Goal: Information Seeking & Learning: Learn about a topic

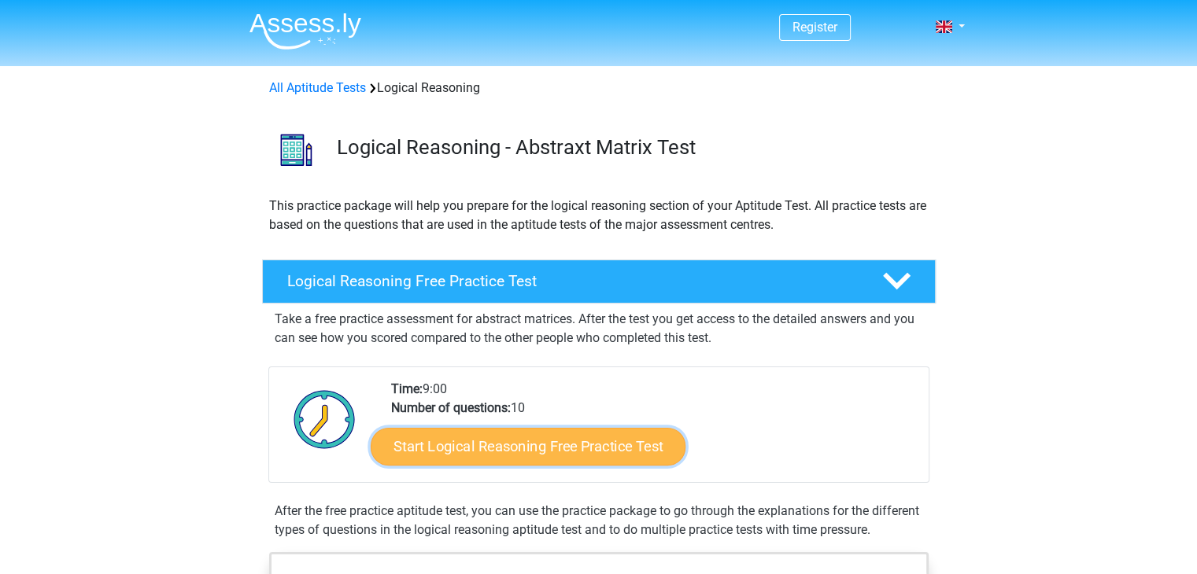
click at [607, 445] on link "Start Logical Reasoning Free Practice Test" at bounding box center [528, 446] width 315 height 38
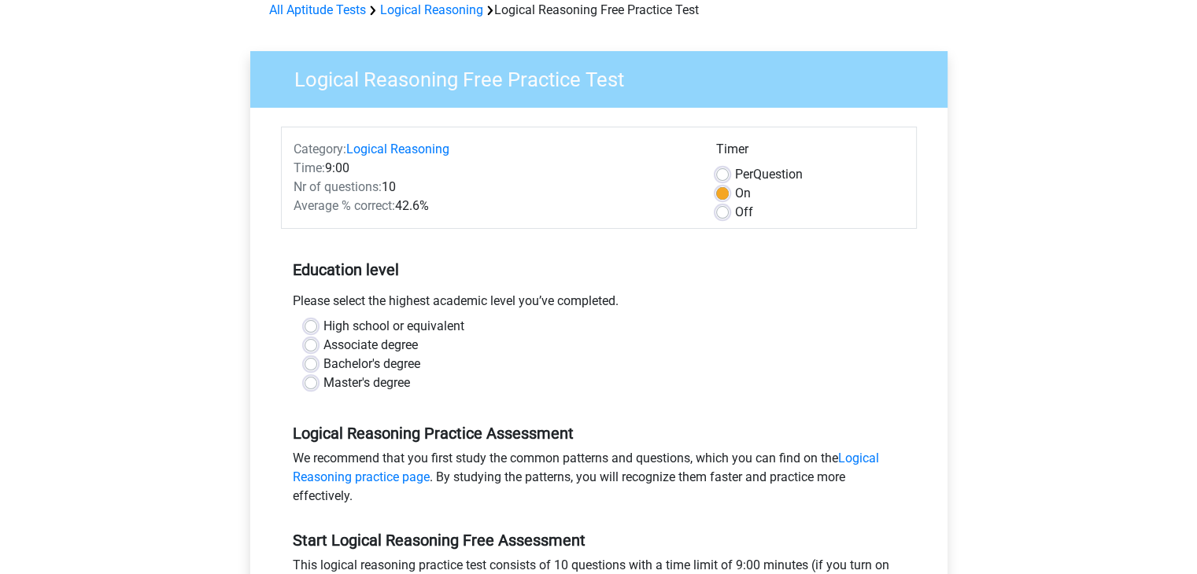
scroll to position [79, 0]
click at [364, 378] on label "Master's degree" at bounding box center [366, 382] width 87 height 19
click at [317, 378] on input "Master's degree" at bounding box center [310, 381] width 13 height 16
radio input "true"
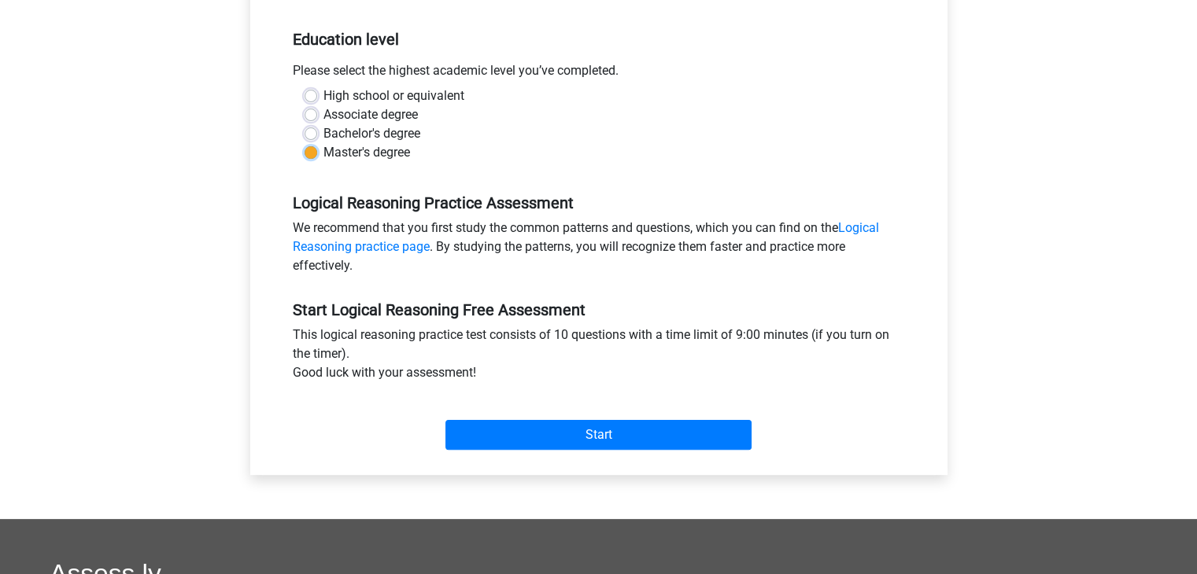
scroll to position [315, 0]
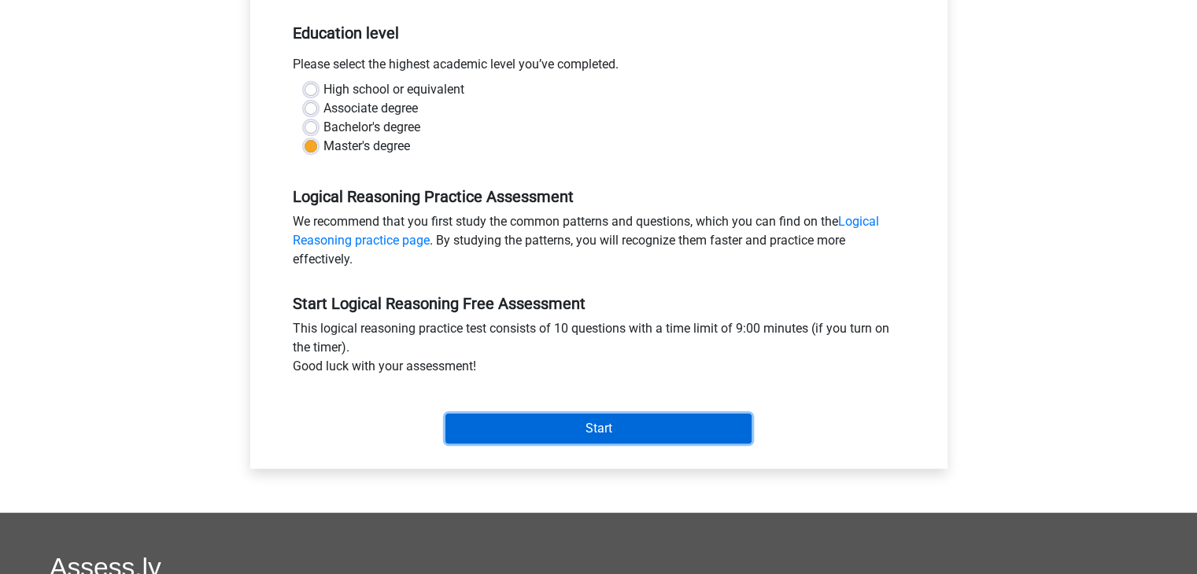
click at [528, 419] on input "Start" at bounding box center [598, 429] width 306 height 30
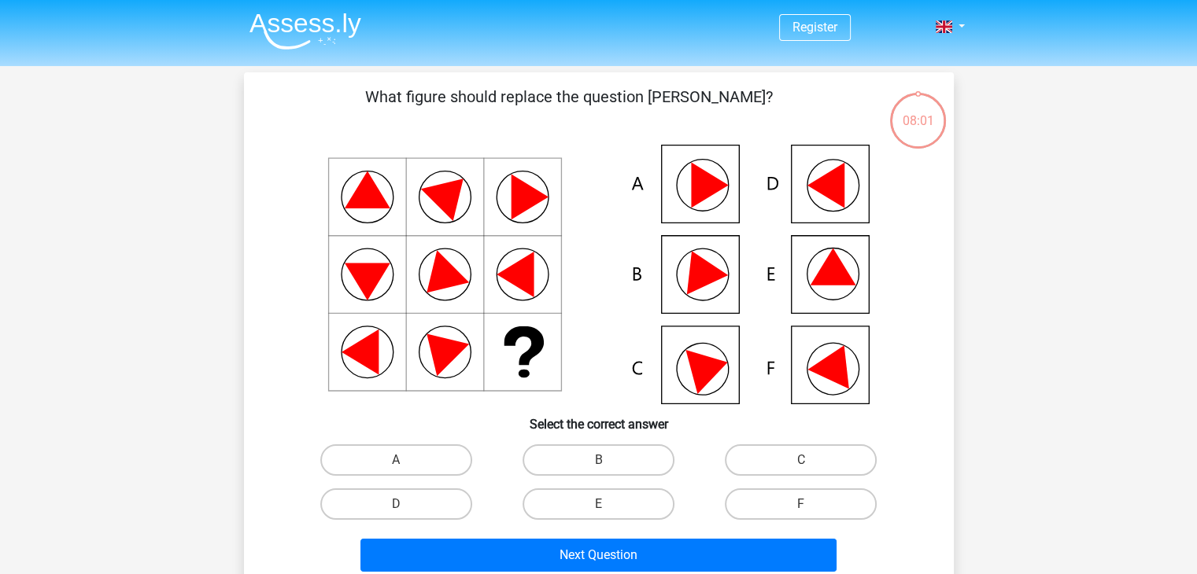
click at [793, 270] on icon at bounding box center [599, 275] width 634 height 260
click at [587, 498] on label "E" at bounding box center [598, 504] width 152 height 31
click at [598, 504] on input "E" at bounding box center [603, 509] width 10 height 10
radio input "true"
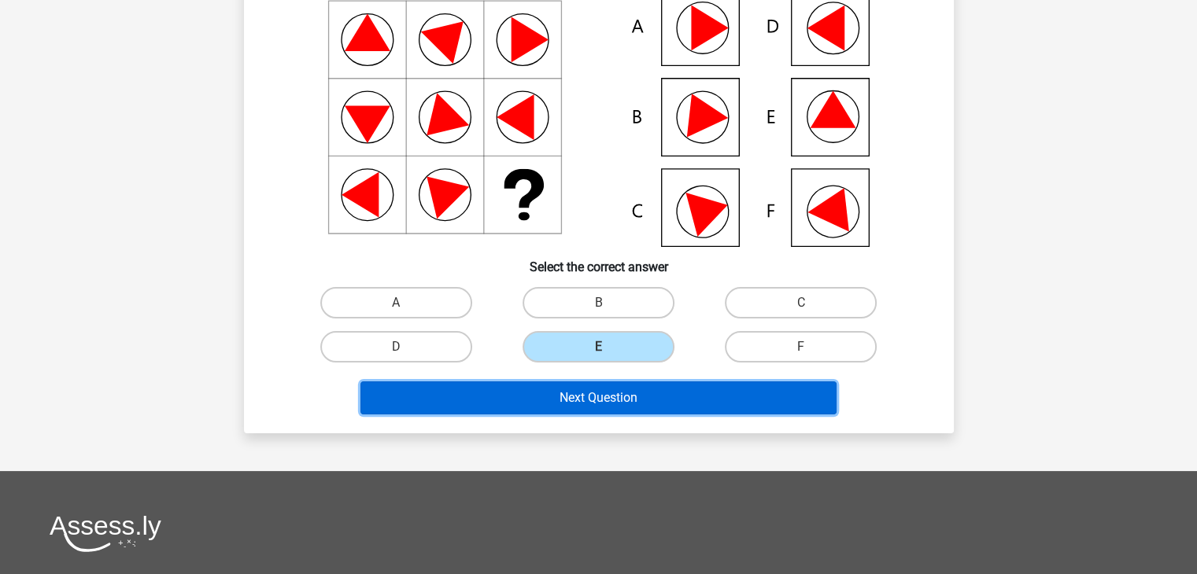
click at [627, 406] on button "Next Question" at bounding box center [598, 398] width 476 height 33
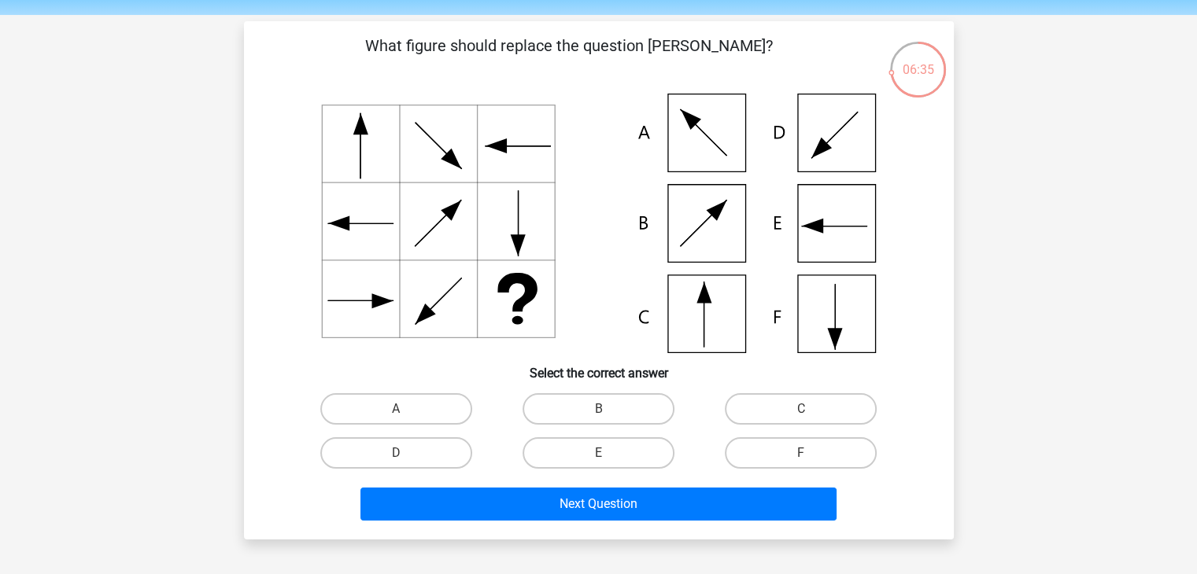
scroll to position [79, 0]
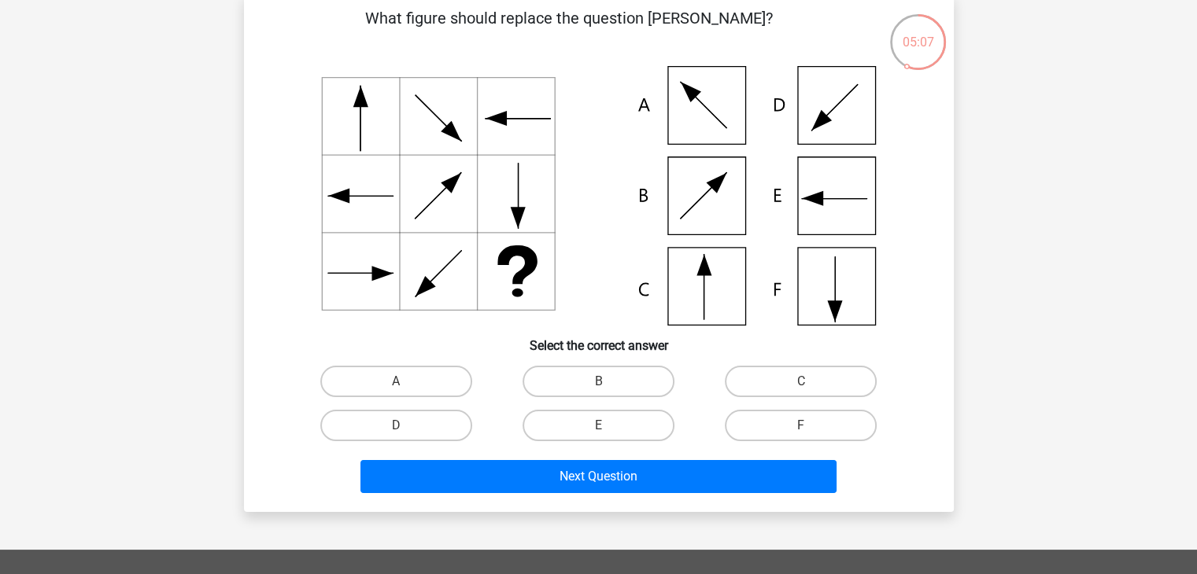
click at [713, 290] on icon at bounding box center [599, 196] width 634 height 260
click at [787, 385] on label "C" at bounding box center [801, 381] width 152 height 31
click at [801, 385] on input "C" at bounding box center [806, 387] width 10 height 10
radio input "true"
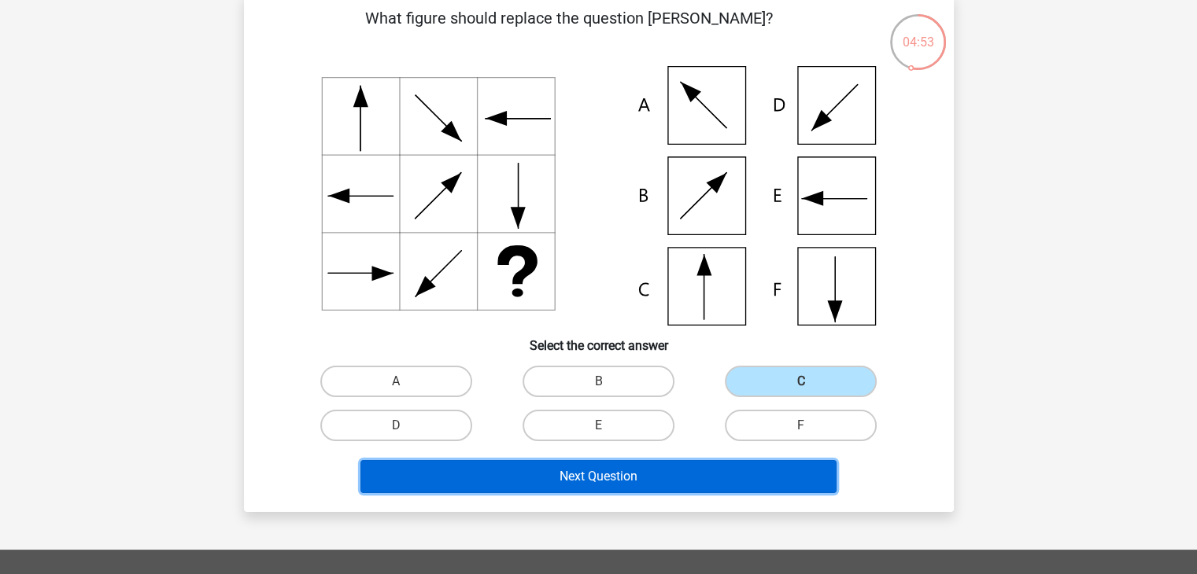
click at [647, 465] on button "Next Question" at bounding box center [598, 476] width 476 height 33
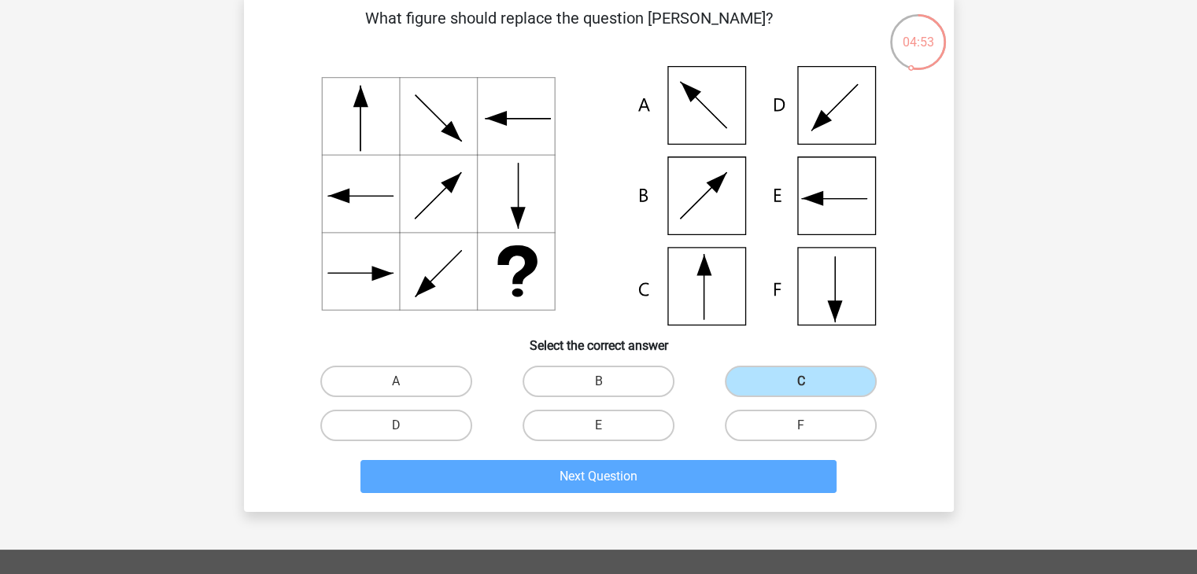
scroll to position [72, 0]
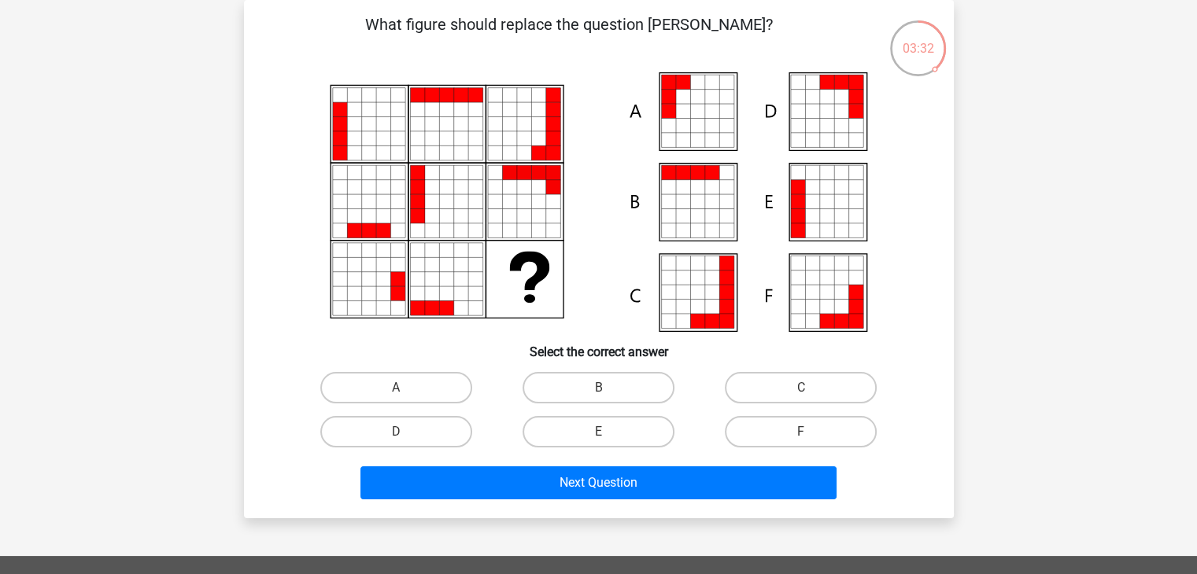
click at [798, 194] on icon at bounding box center [797, 187] width 14 height 14
click at [594, 428] on label "E" at bounding box center [598, 431] width 152 height 31
click at [598, 432] on input "E" at bounding box center [603, 437] width 10 height 10
radio input "true"
click at [411, 391] on label "A" at bounding box center [396, 387] width 152 height 31
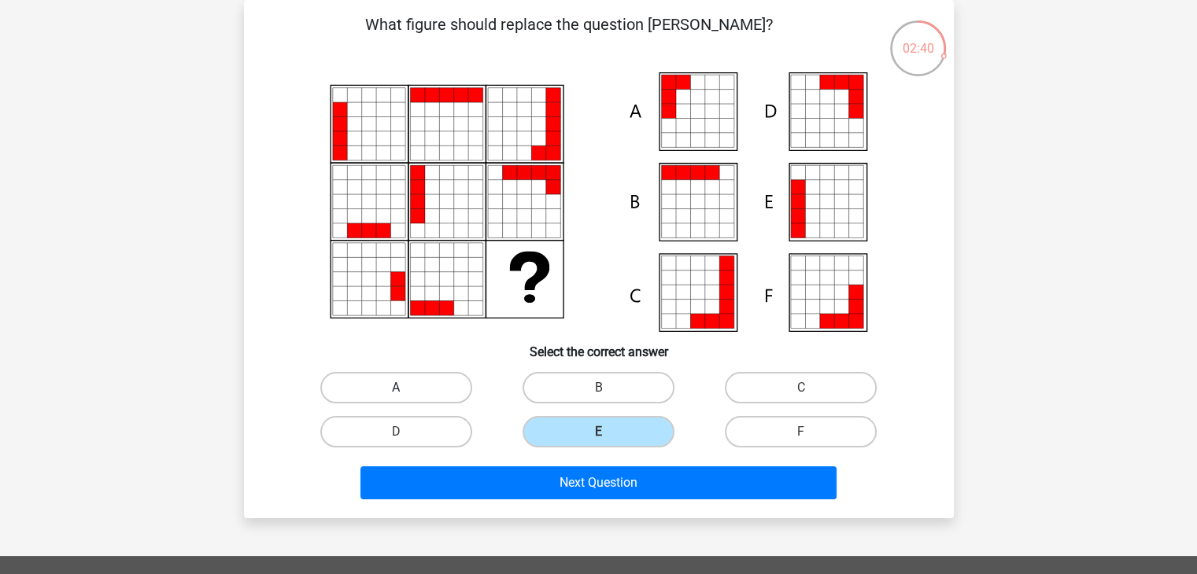
click at [406, 391] on input "A" at bounding box center [401, 393] width 10 height 10
radio input "true"
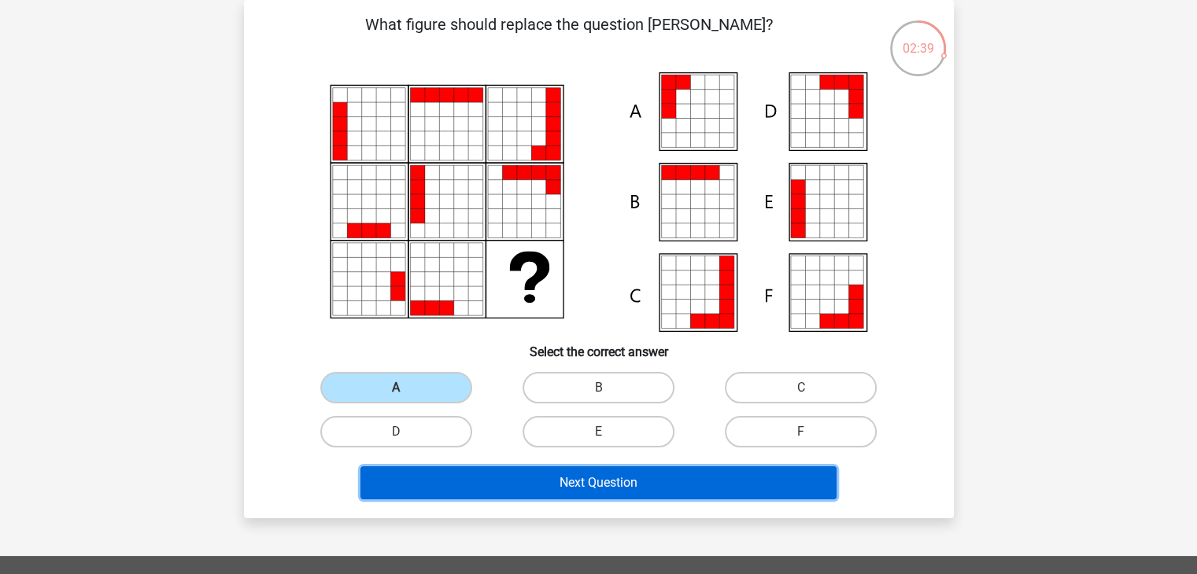
click at [582, 490] on button "Next Question" at bounding box center [598, 482] width 476 height 33
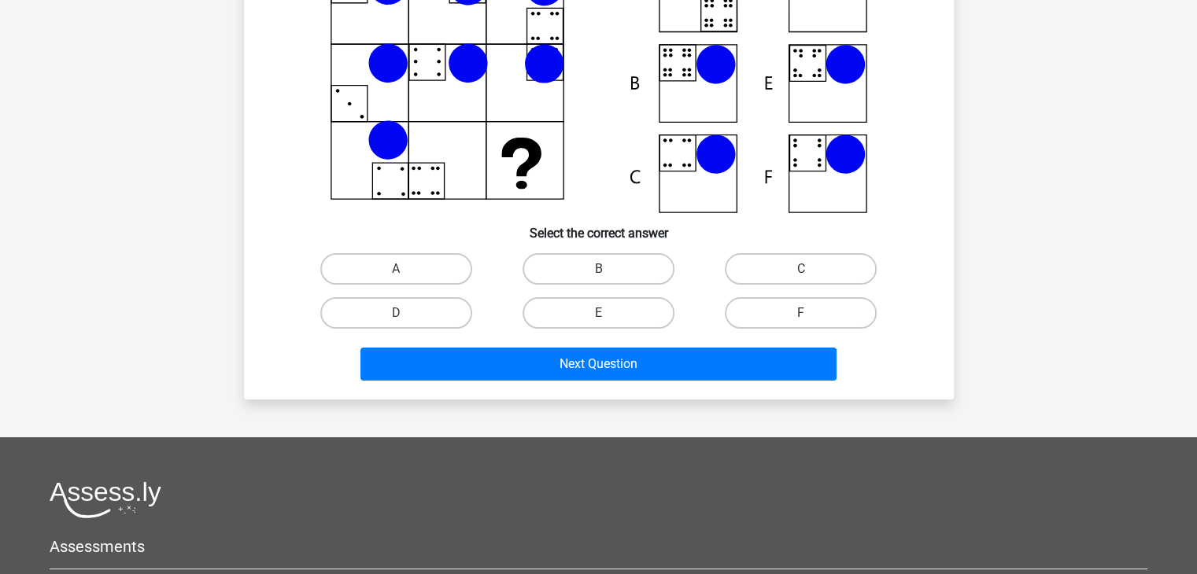
scroll to position [0, 0]
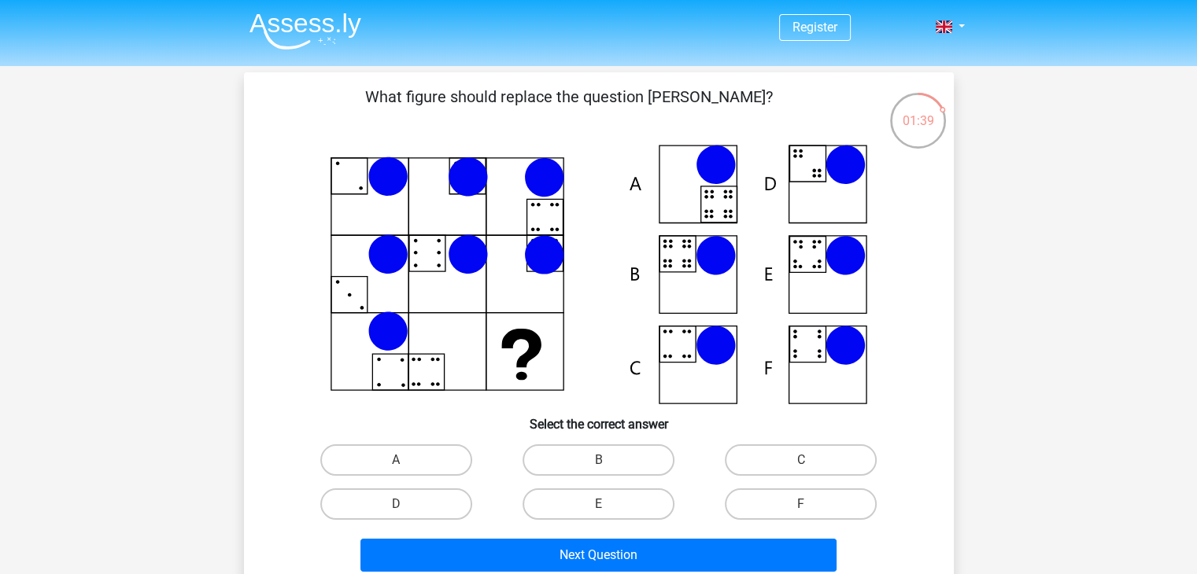
click at [825, 271] on icon at bounding box center [599, 275] width 634 height 260
click at [590, 492] on label "E" at bounding box center [598, 504] width 152 height 31
click at [598, 504] on input "E" at bounding box center [603, 509] width 10 height 10
radio input "true"
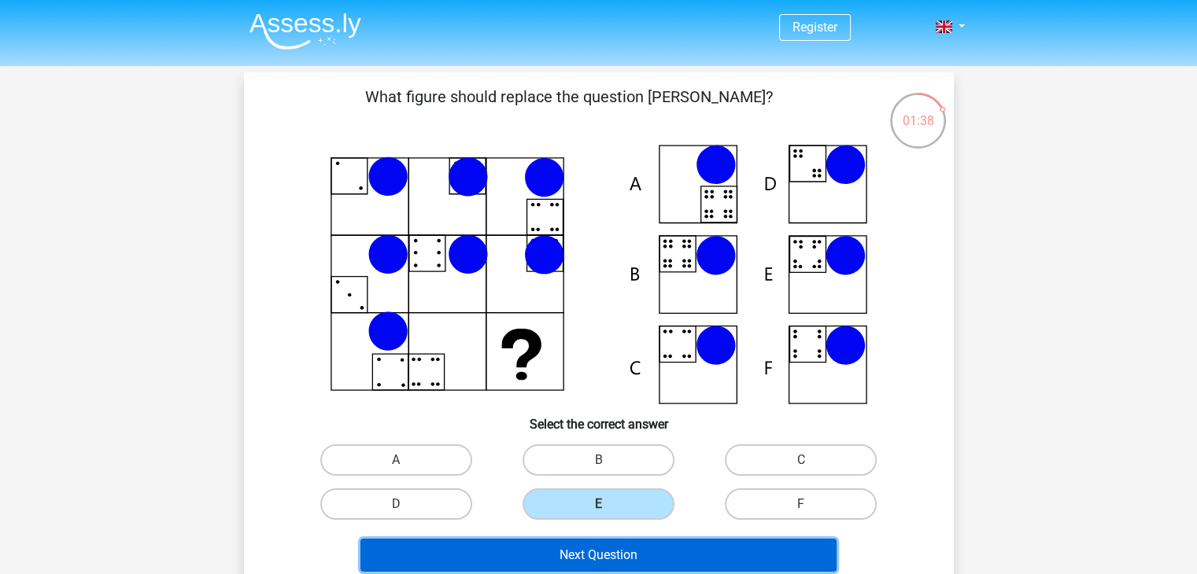
click at [623, 542] on button "Next Question" at bounding box center [598, 555] width 476 height 33
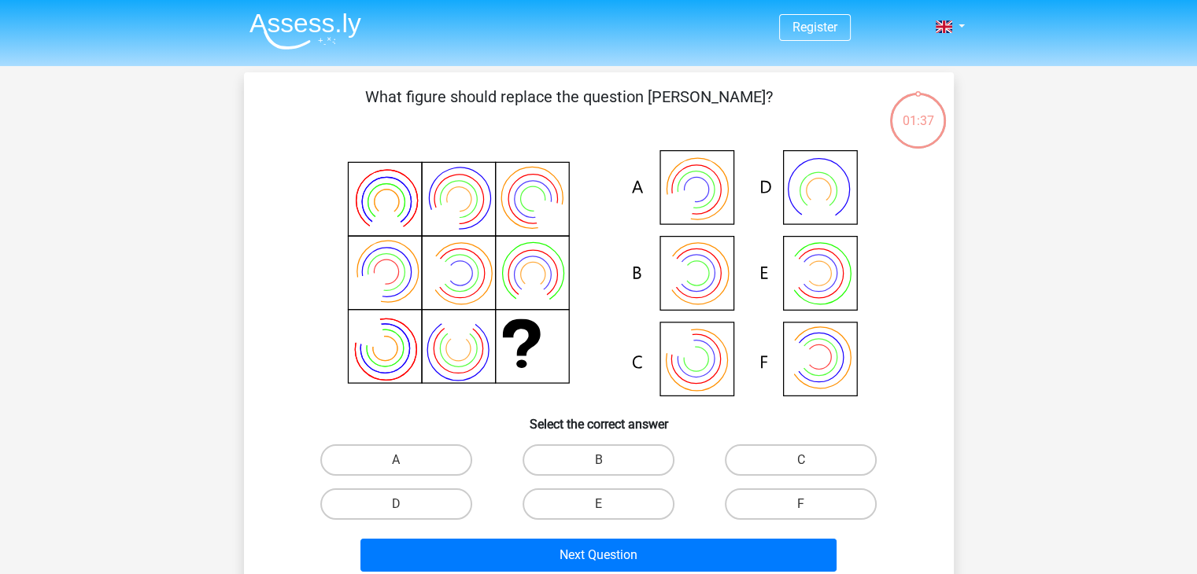
scroll to position [72, 0]
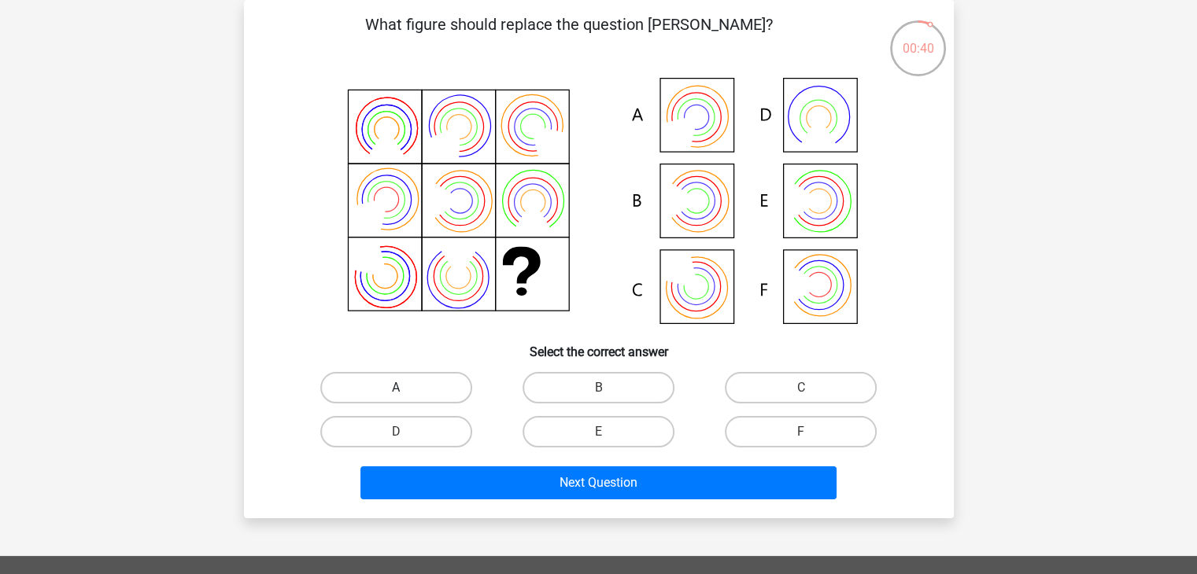
click at [434, 373] on label "A" at bounding box center [396, 387] width 152 height 31
click at [406, 388] on input "A" at bounding box center [401, 393] width 10 height 10
radio input "true"
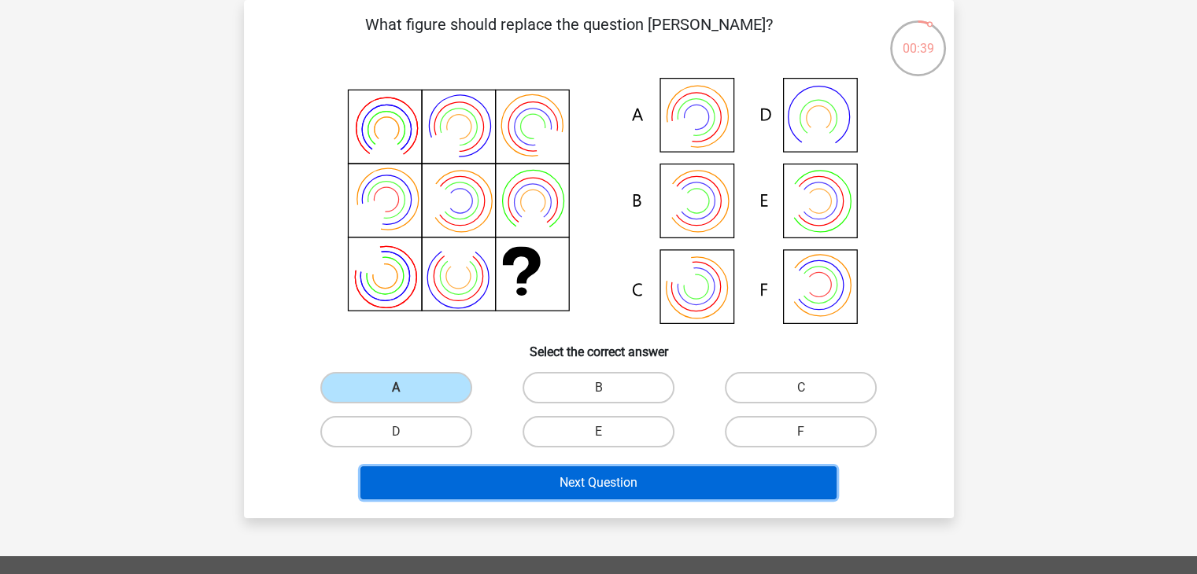
click at [539, 472] on button "Next Question" at bounding box center [598, 482] width 476 height 33
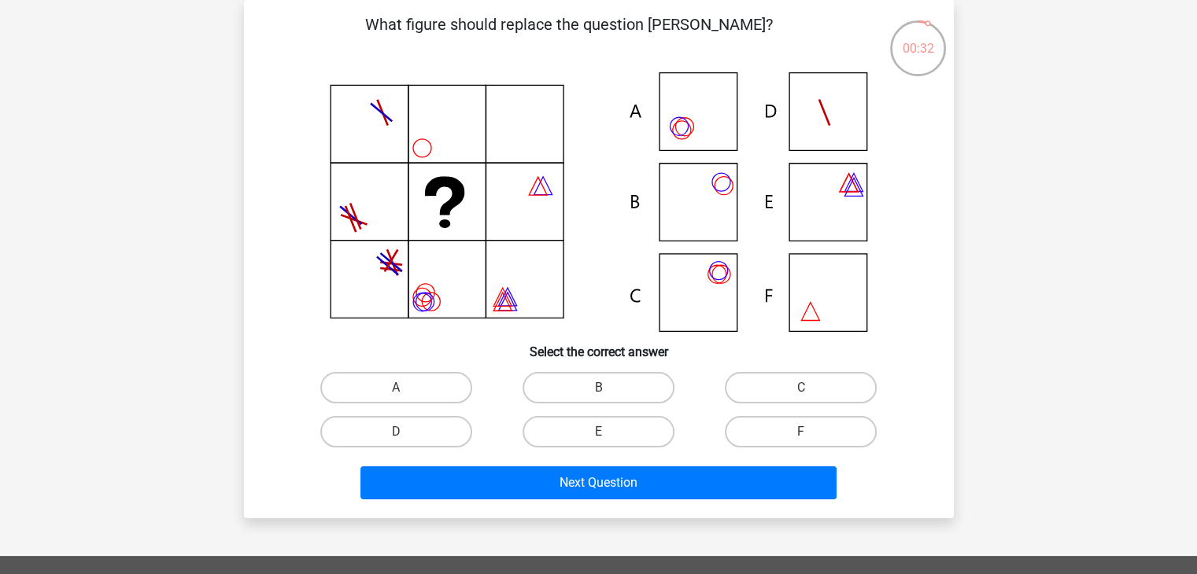
click at [602, 389] on input "B" at bounding box center [603, 393] width 10 height 10
radio input "true"
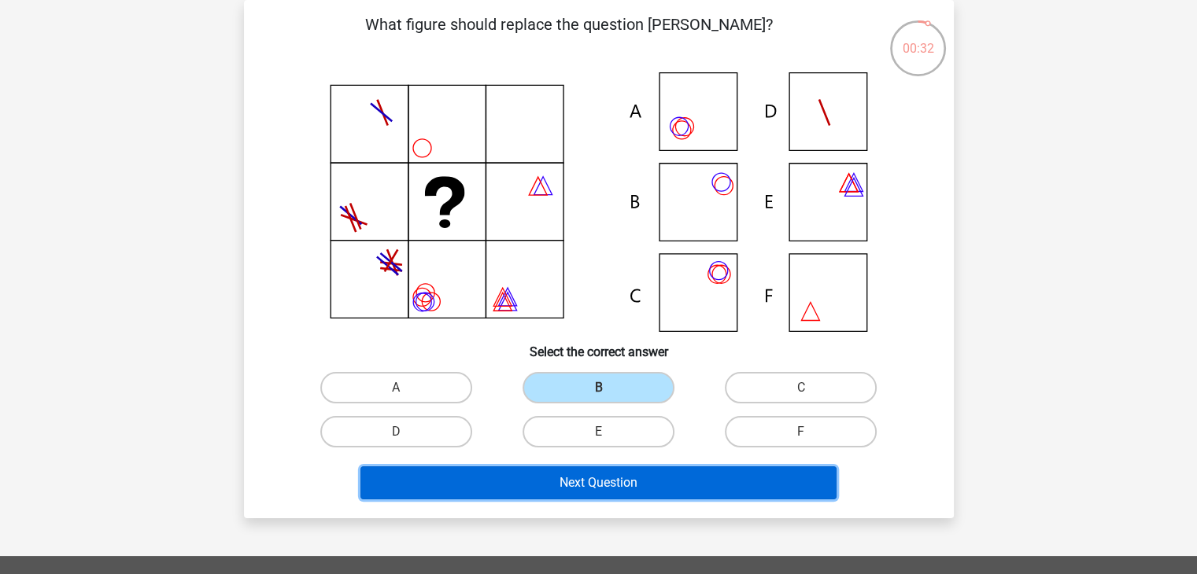
click at [644, 466] on button "Next Question" at bounding box center [598, 482] width 476 height 33
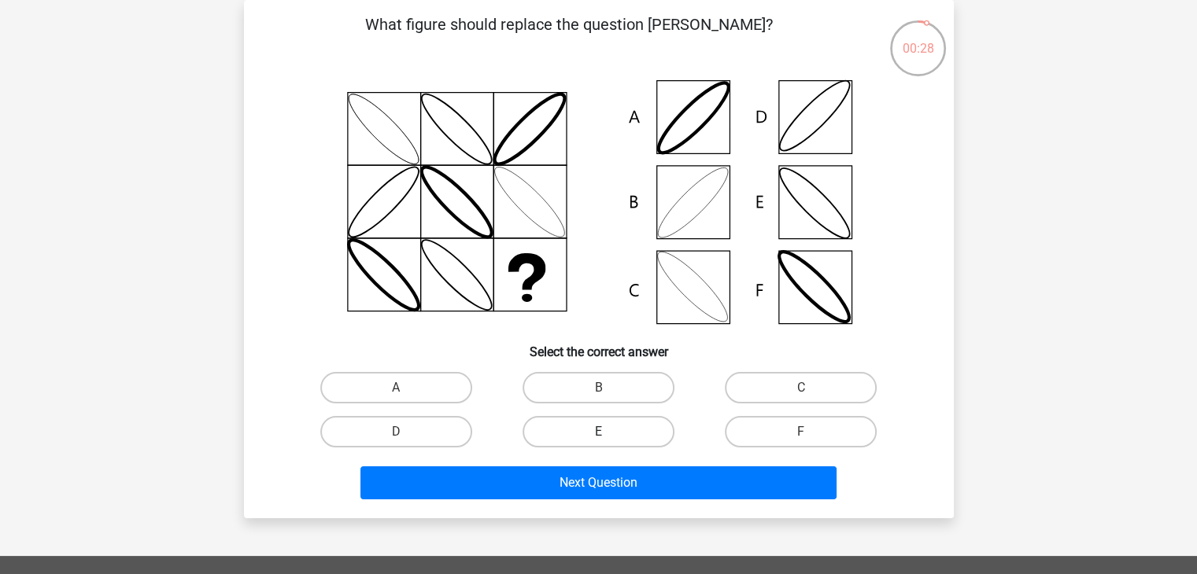
click at [600, 423] on label "E" at bounding box center [598, 431] width 152 height 31
click at [600, 432] on input "E" at bounding box center [603, 437] width 10 height 10
radio input "true"
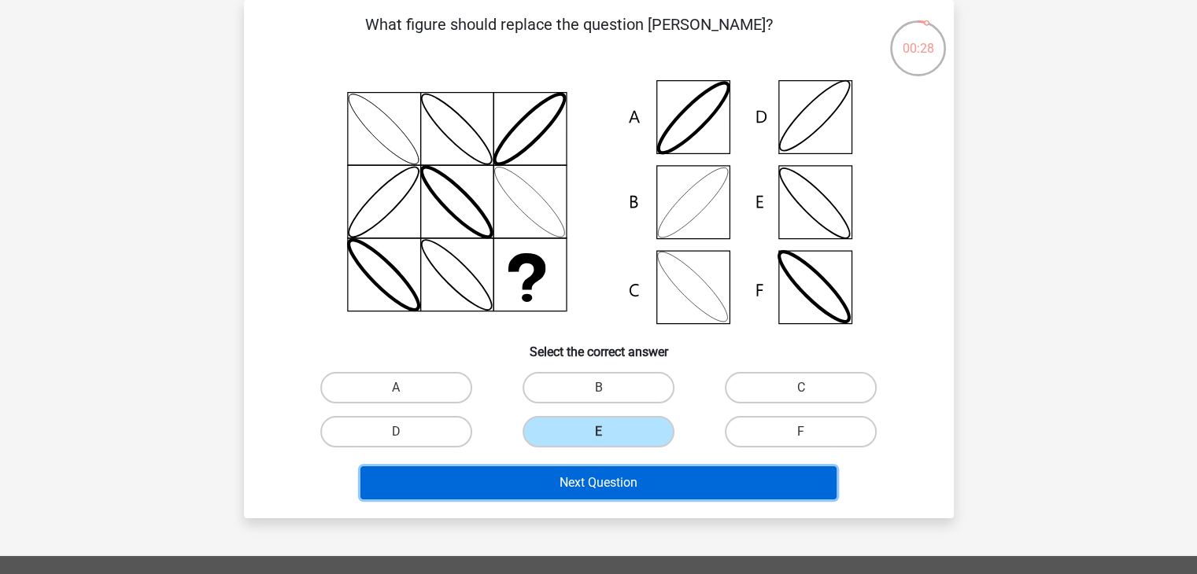
click at [653, 475] on button "Next Question" at bounding box center [598, 482] width 476 height 33
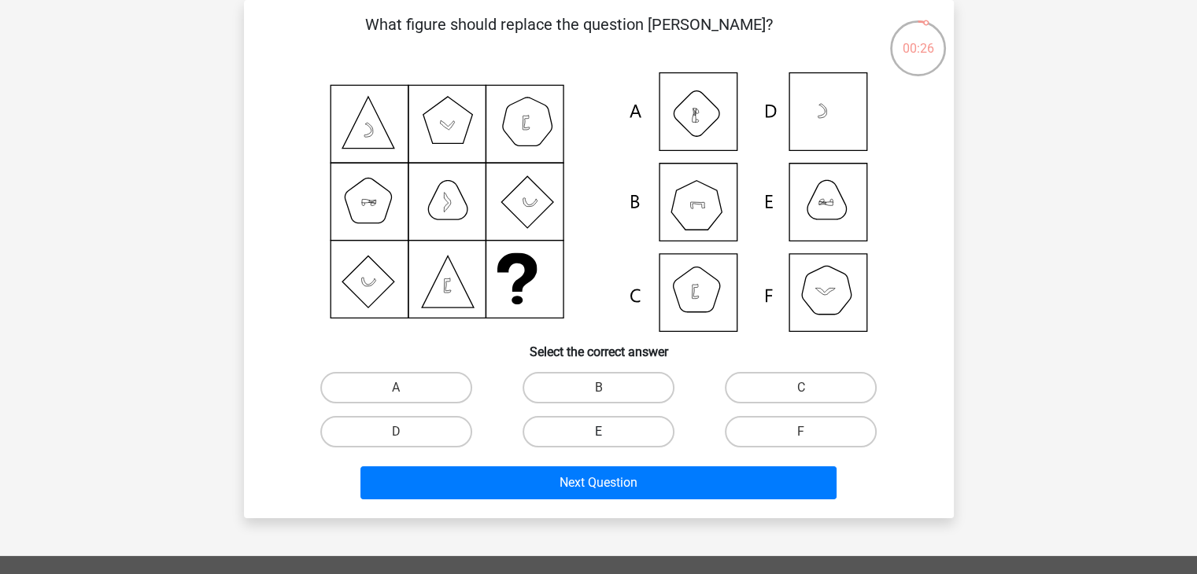
click at [642, 428] on label "E" at bounding box center [598, 431] width 152 height 31
click at [608, 432] on input "E" at bounding box center [603, 437] width 10 height 10
radio input "true"
click at [425, 413] on div "D" at bounding box center [396, 432] width 202 height 44
click at [450, 422] on label "D" at bounding box center [396, 431] width 152 height 31
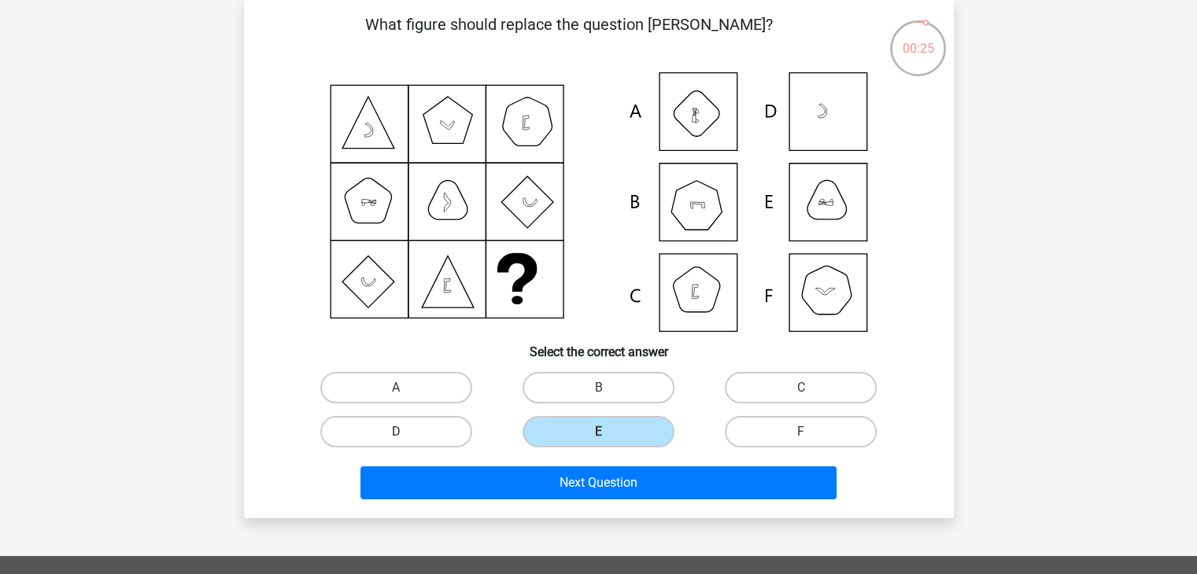
click at [406, 432] on input "D" at bounding box center [401, 437] width 10 height 10
radio input "true"
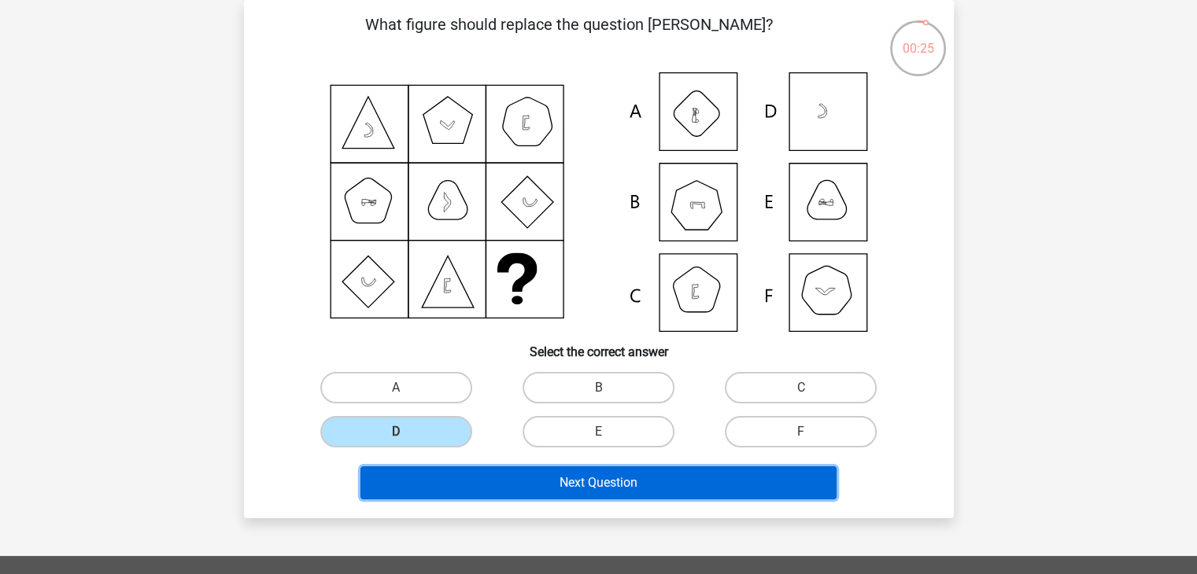
click at [522, 479] on button "Next Question" at bounding box center [598, 482] width 476 height 33
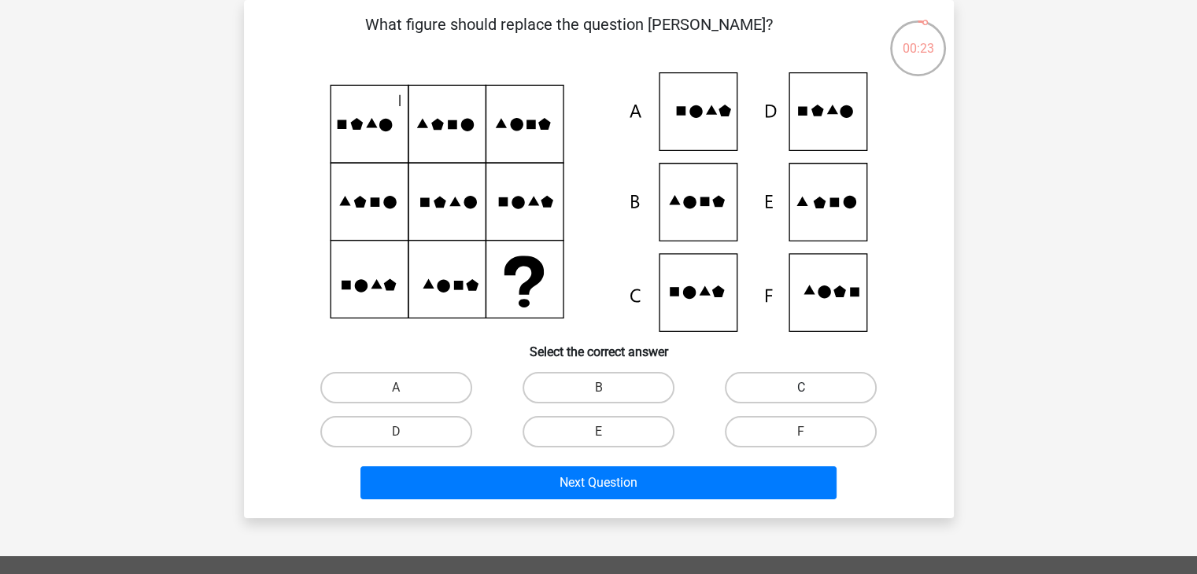
click at [776, 391] on label "C" at bounding box center [801, 387] width 152 height 31
click at [801, 391] on input "C" at bounding box center [806, 393] width 10 height 10
radio input "true"
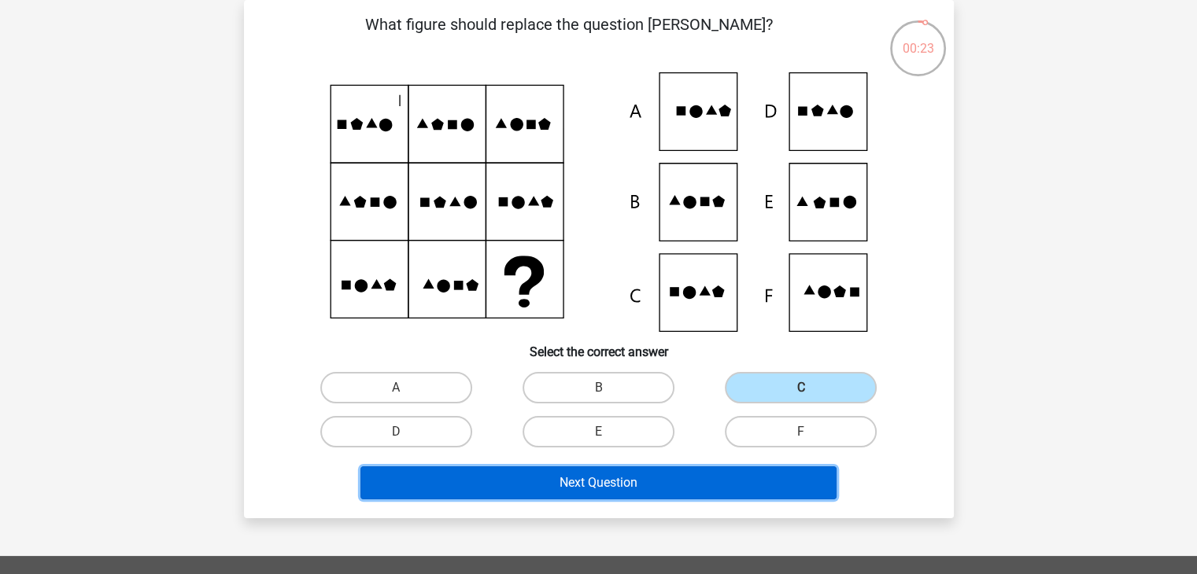
click at [749, 473] on button "Next Question" at bounding box center [598, 482] width 476 height 33
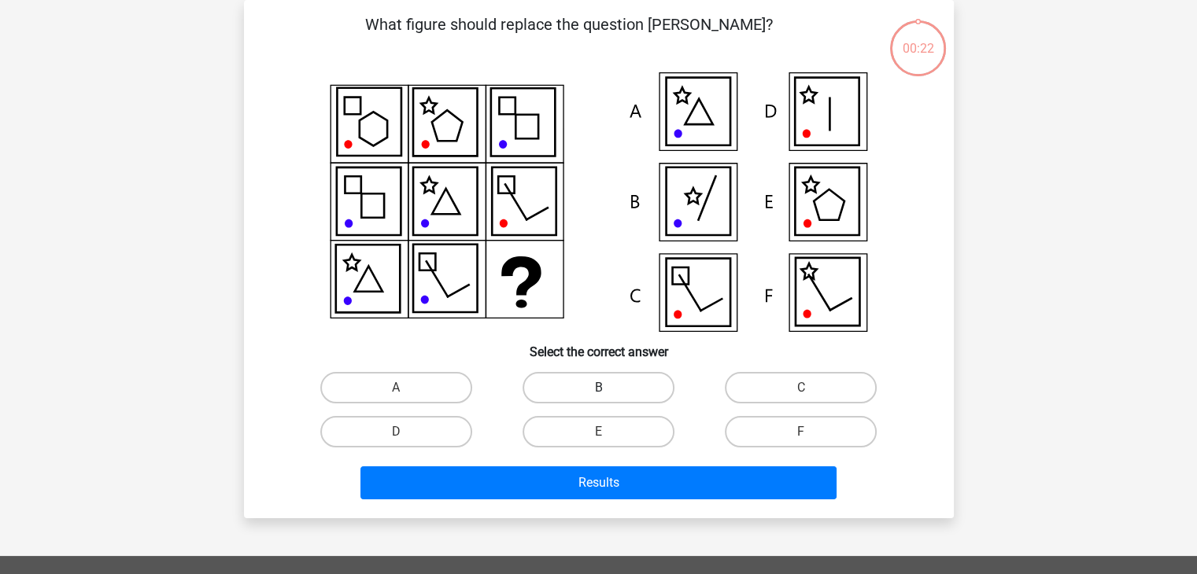
click at [551, 382] on label "B" at bounding box center [598, 387] width 152 height 31
click at [598, 388] on input "B" at bounding box center [603, 393] width 10 height 10
radio input "true"
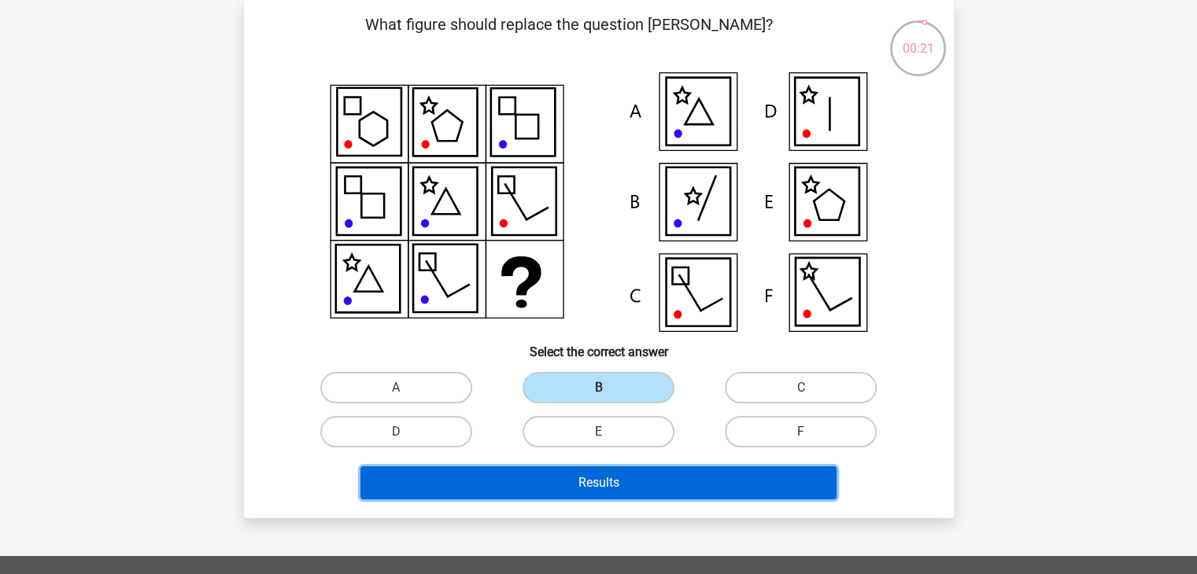
click at [585, 482] on button "Results" at bounding box center [598, 482] width 476 height 33
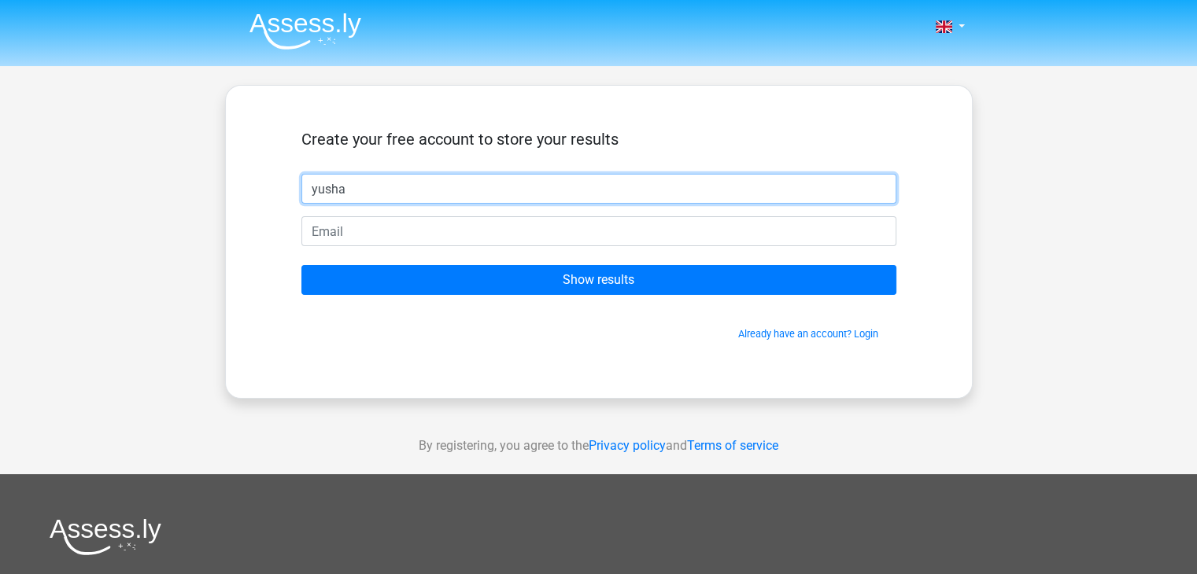
drag, startPoint x: 433, startPoint y: 186, endPoint x: 442, endPoint y: 176, distance: 13.3
click at [434, 184] on input "yusha" at bounding box center [598, 189] width 595 height 30
click at [443, 176] on input "yusha" at bounding box center [598, 189] width 595 height 30
click at [451, 177] on input "yusha" at bounding box center [598, 189] width 595 height 30
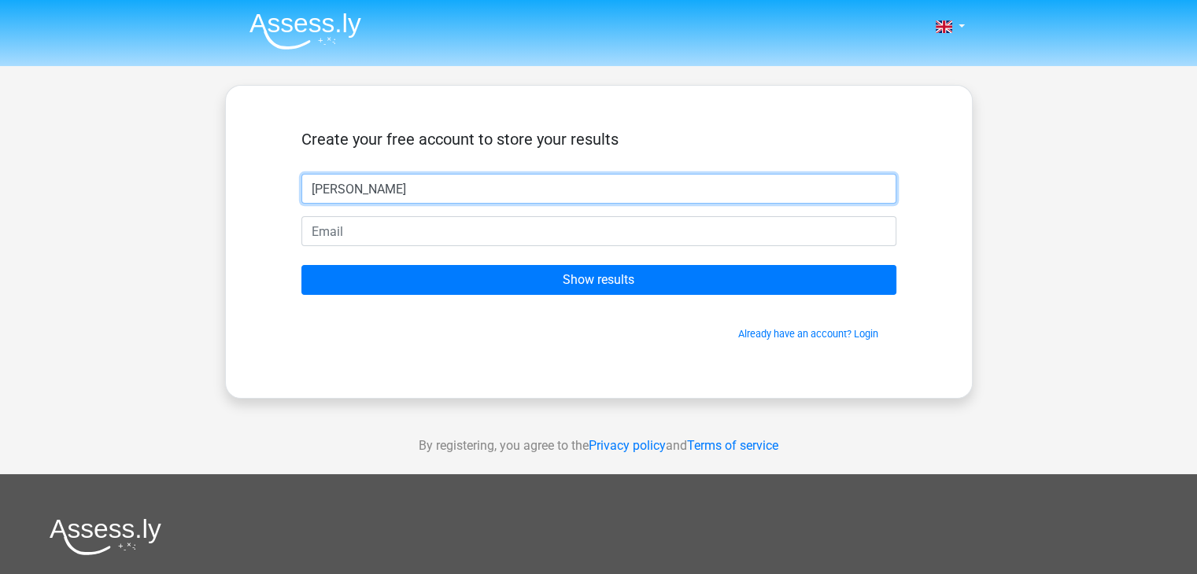
type input "[PERSON_NAME]"
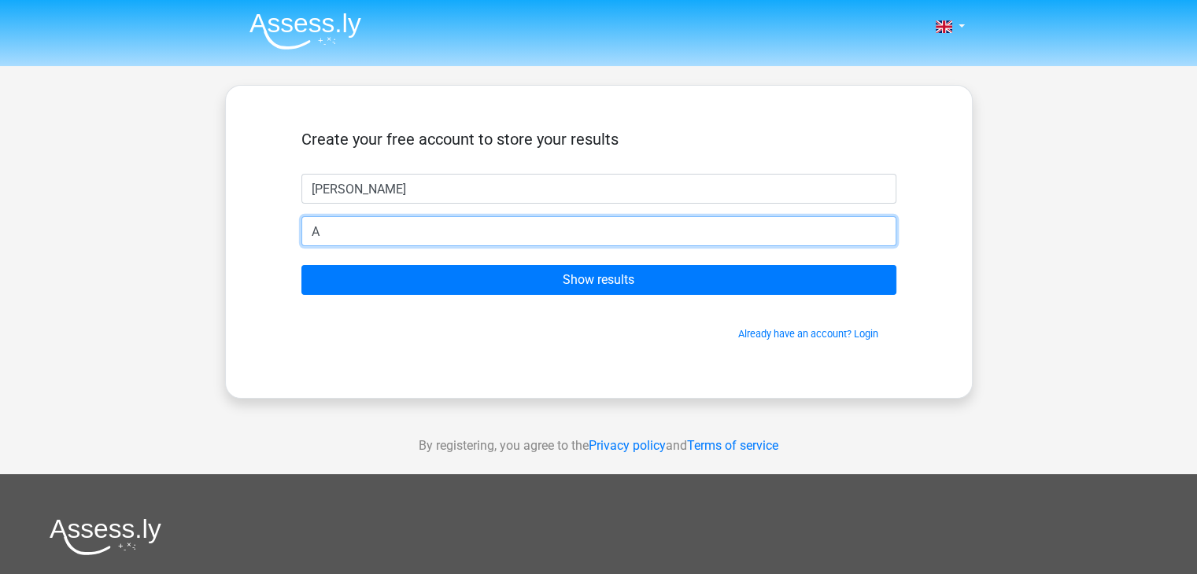
type input "[EMAIL_ADDRESS][DOMAIN_NAME]"
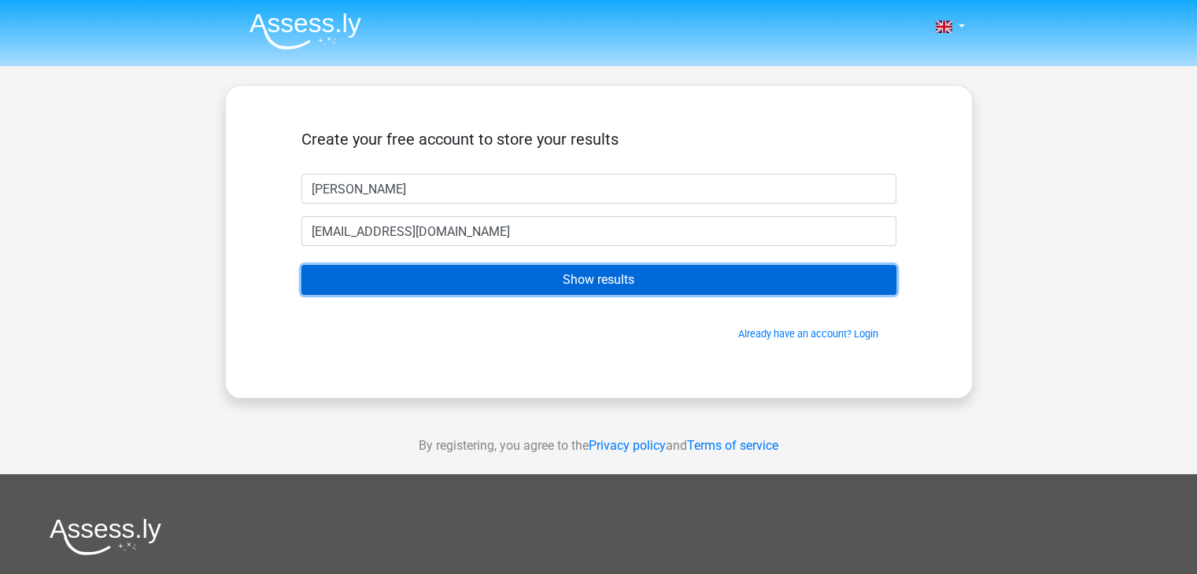
click at [577, 280] on input "Show results" at bounding box center [598, 280] width 595 height 30
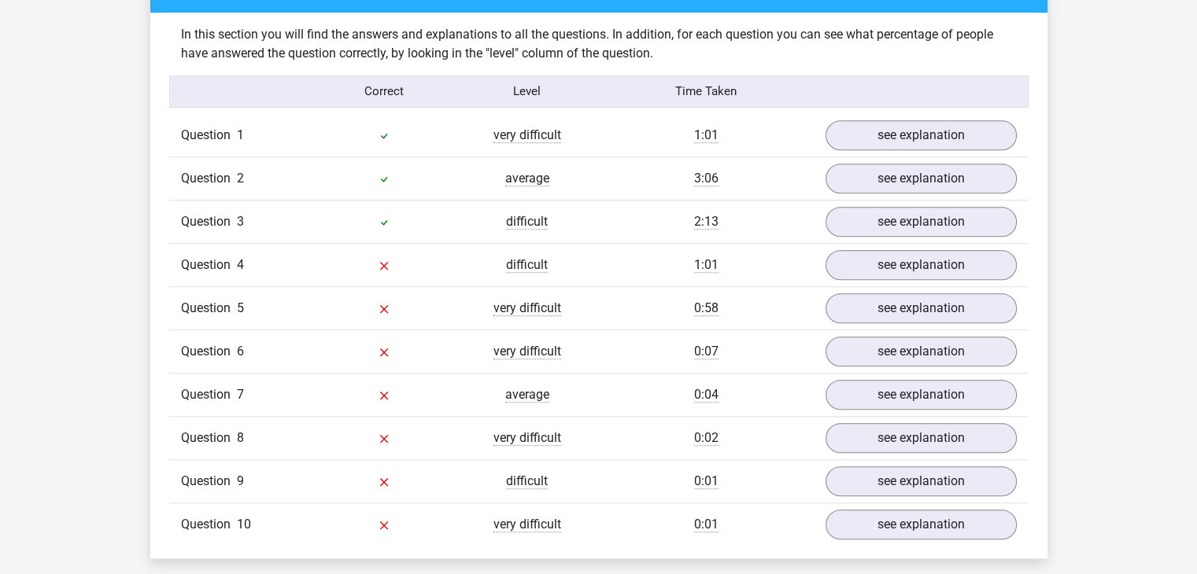
scroll to position [1180, 0]
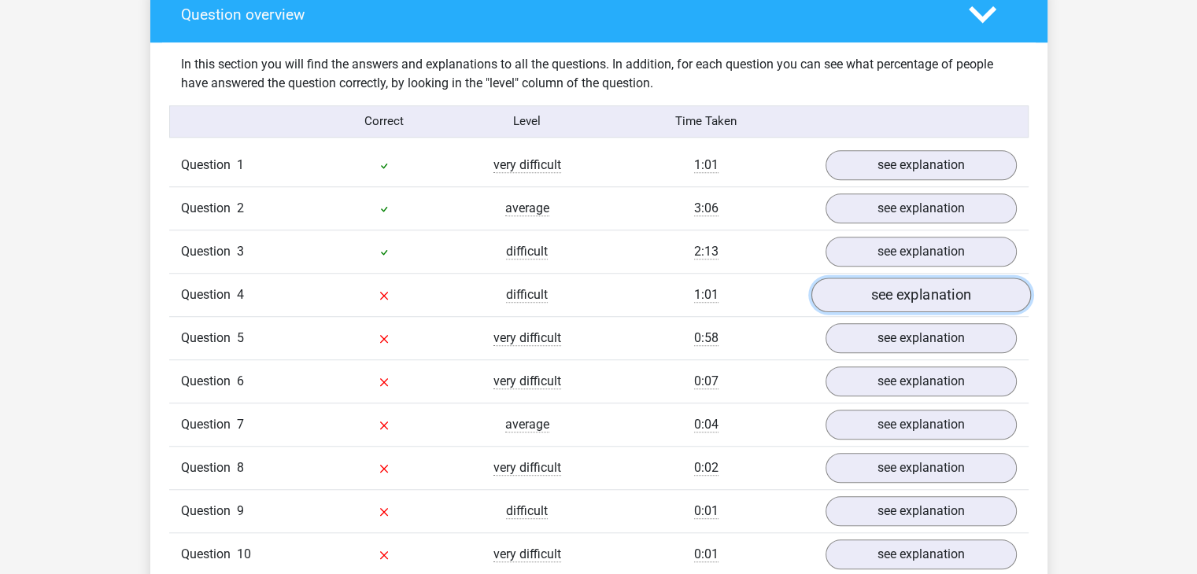
click at [856, 290] on link "see explanation" at bounding box center [919, 295] width 219 height 35
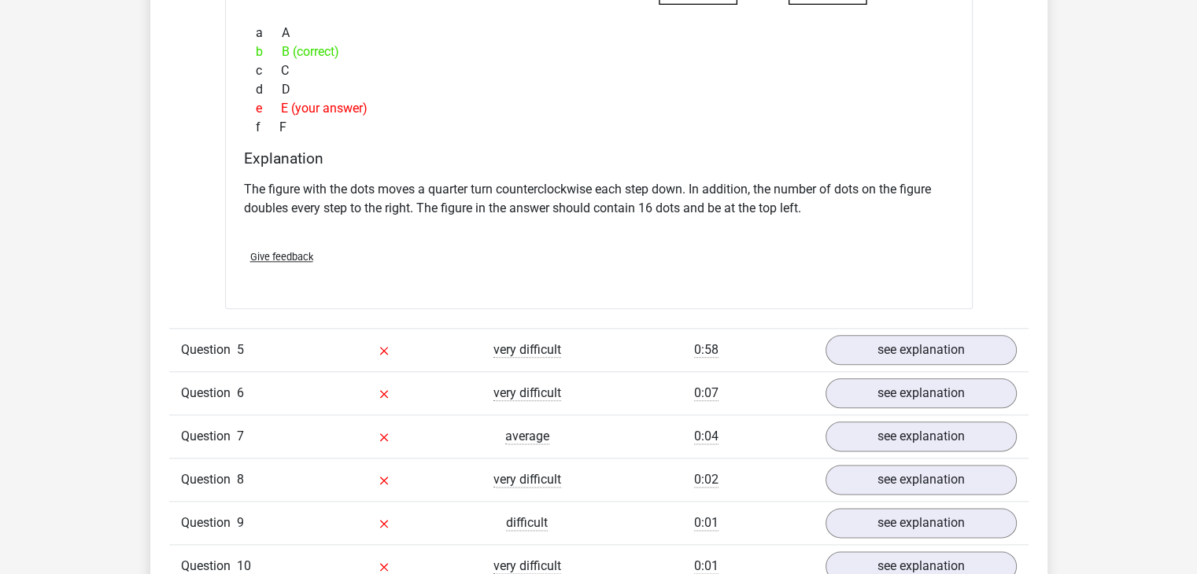
scroll to position [1888, 0]
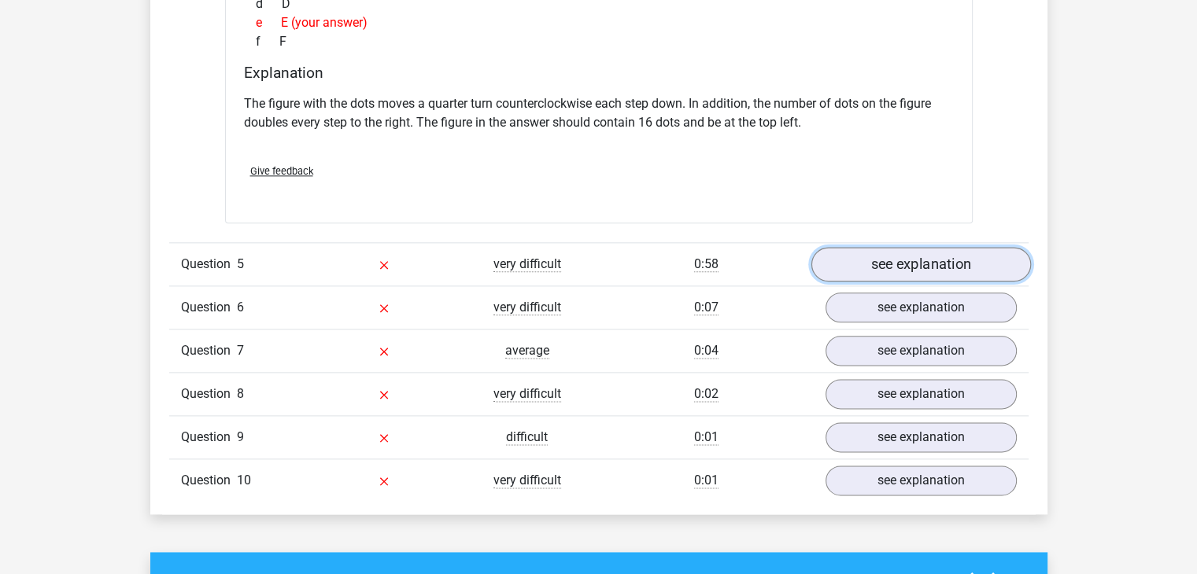
click at [868, 252] on link "see explanation" at bounding box center [919, 264] width 219 height 35
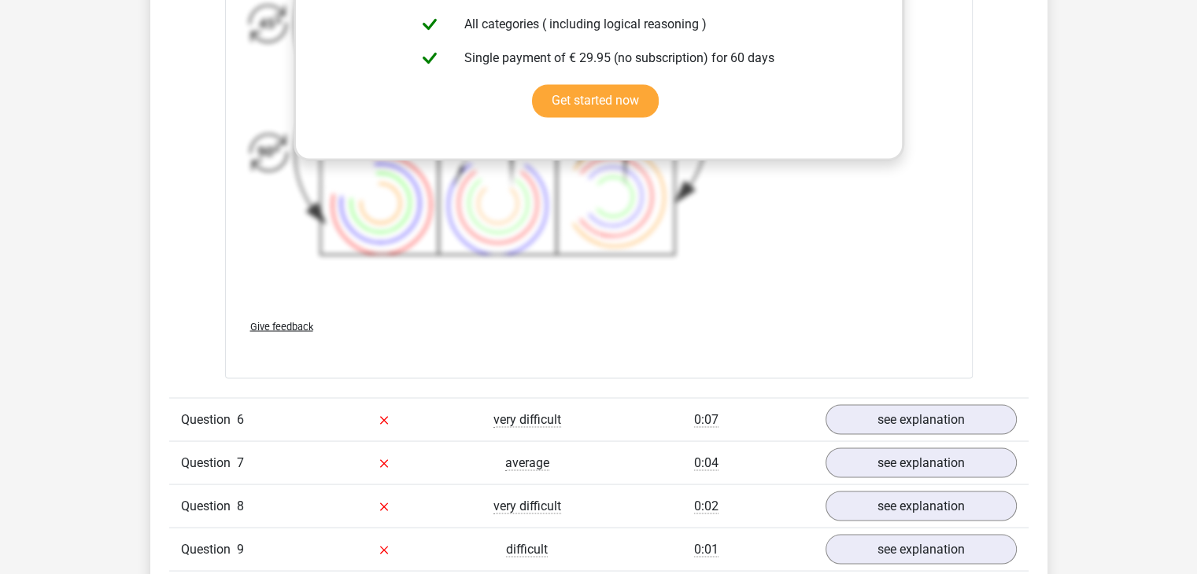
scroll to position [2911, 0]
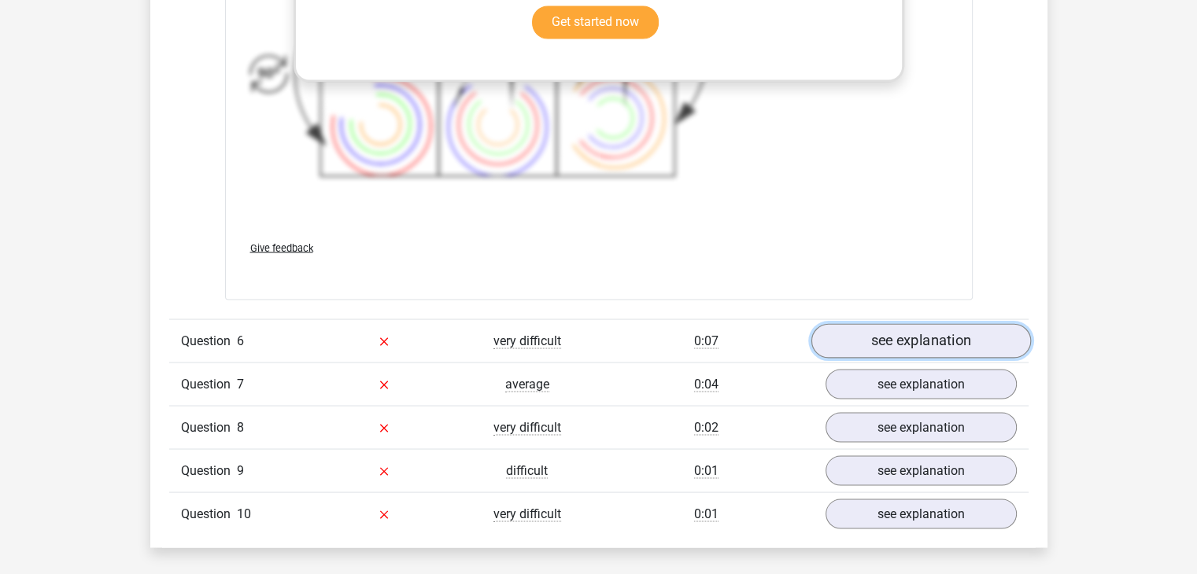
click at [944, 329] on link "see explanation" at bounding box center [919, 341] width 219 height 35
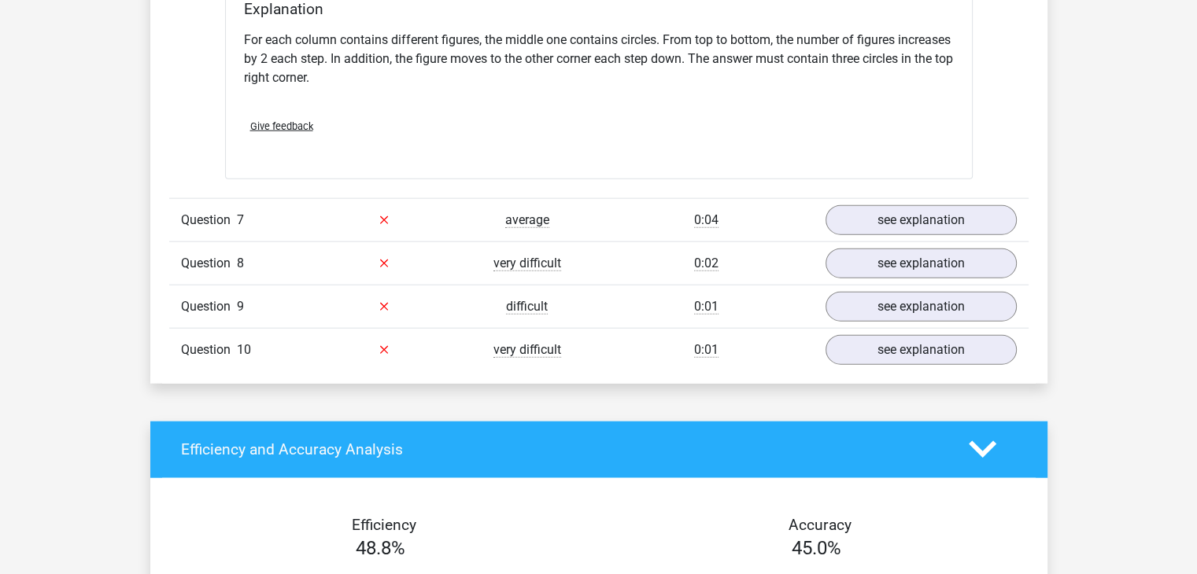
scroll to position [3776, 0]
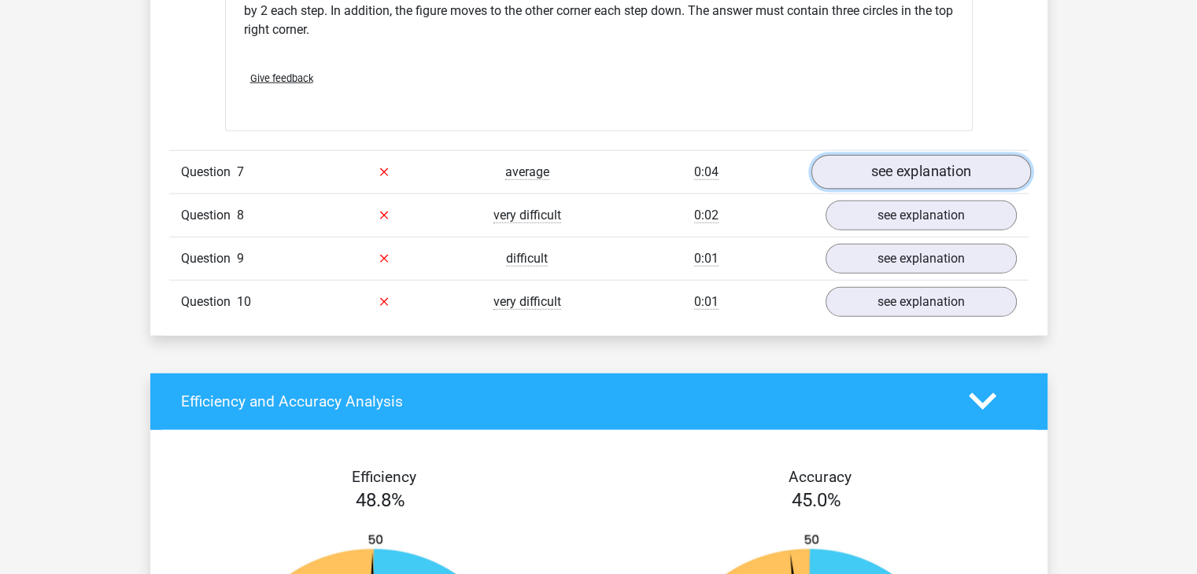
click at [956, 168] on link "see explanation" at bounding box center [919, 172] width 219 height 35
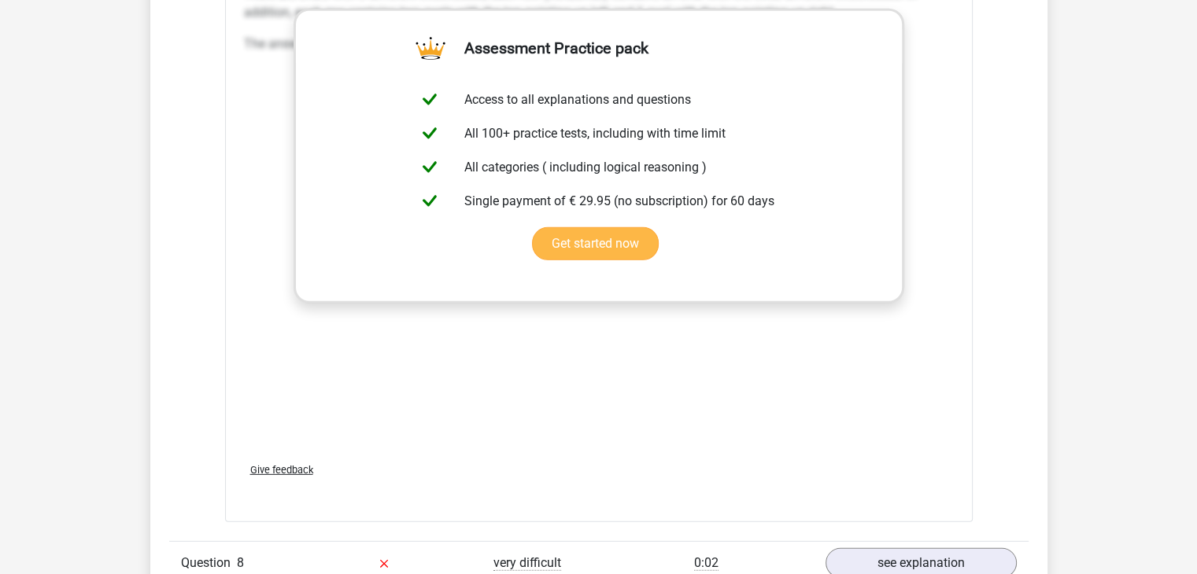
scroll to position [4720, 0]
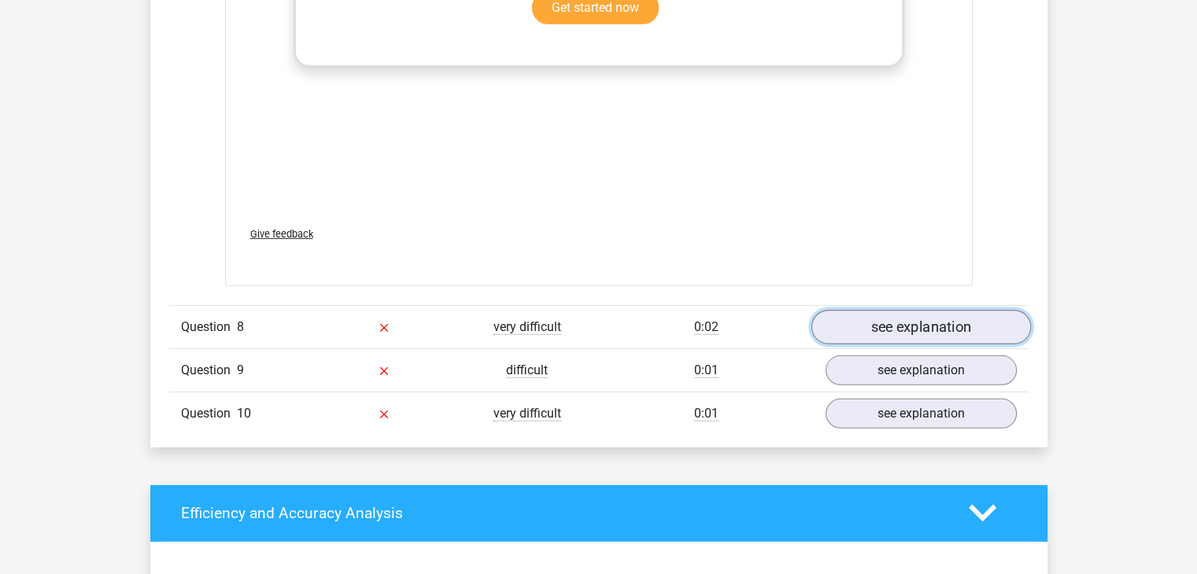
click at [882, 322] on link "see explanation" at bounding box center [919, 327] width 219 height 35
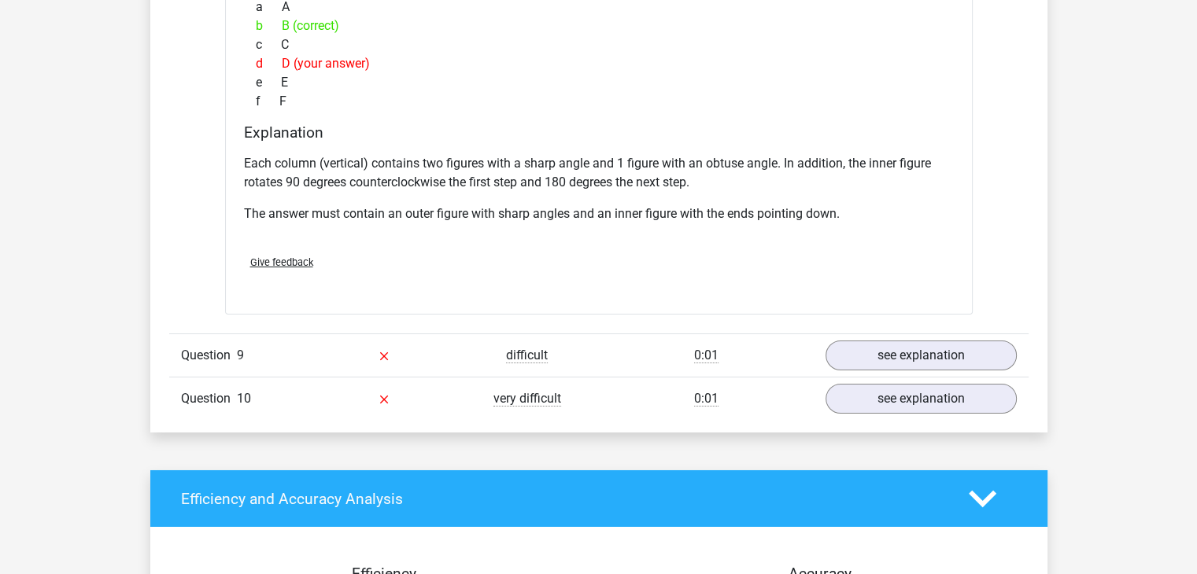
scroll to position [5428, 0]
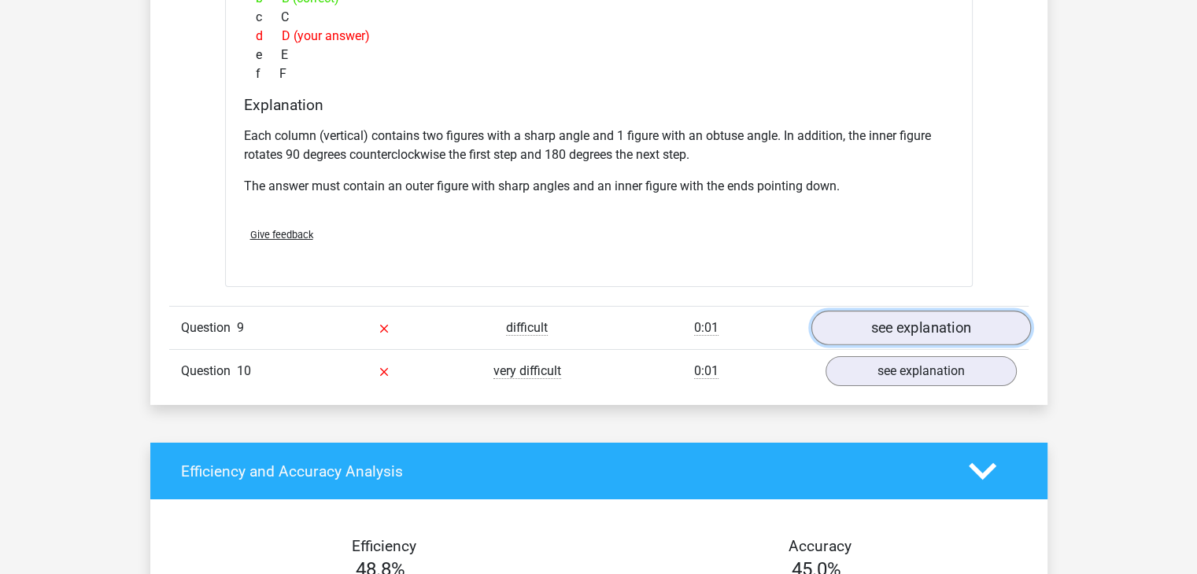
click at [925, 319] on link "see explanation" at bounding box center [919, 328] width 219 height 35
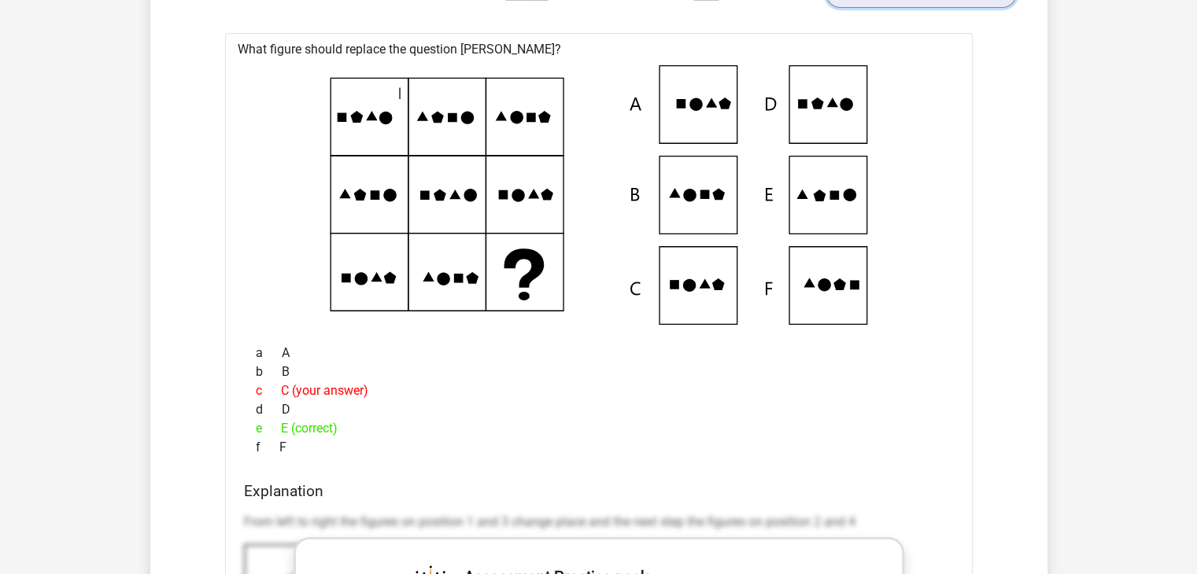
scroll to position [5743, 0]
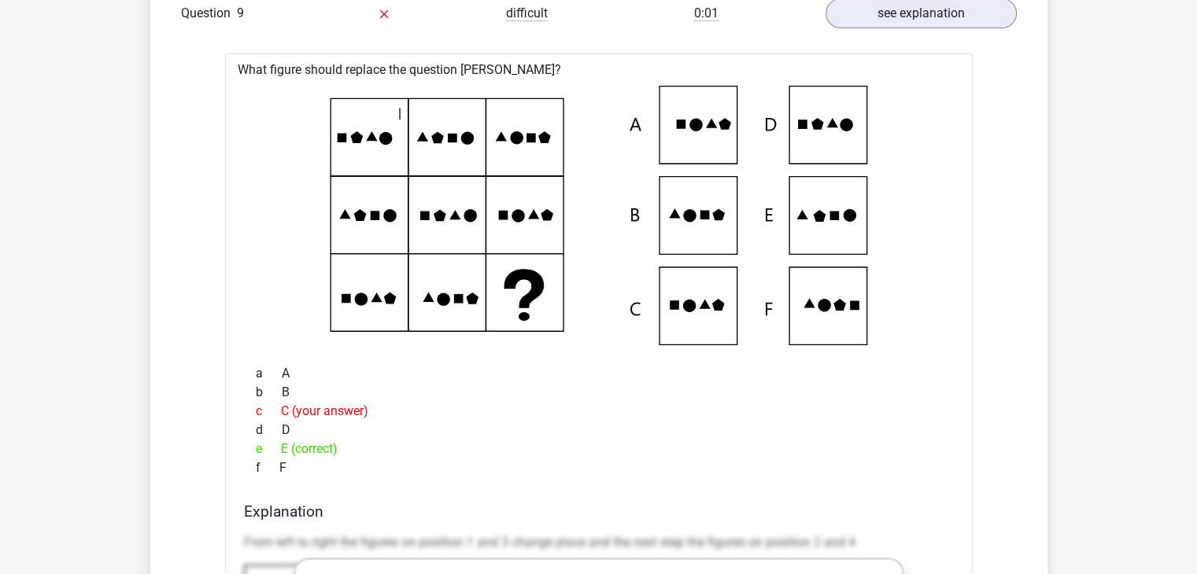
click at [368, 135] on icon at bounding box center [598, 216] width 697 height 260
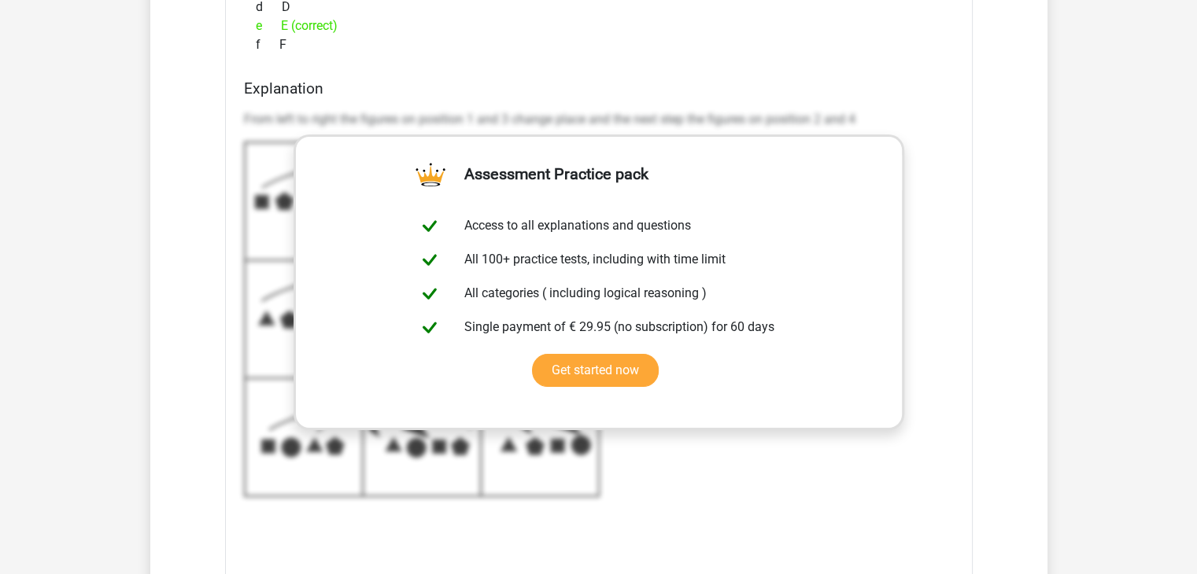
scroll to position [6559, 0]
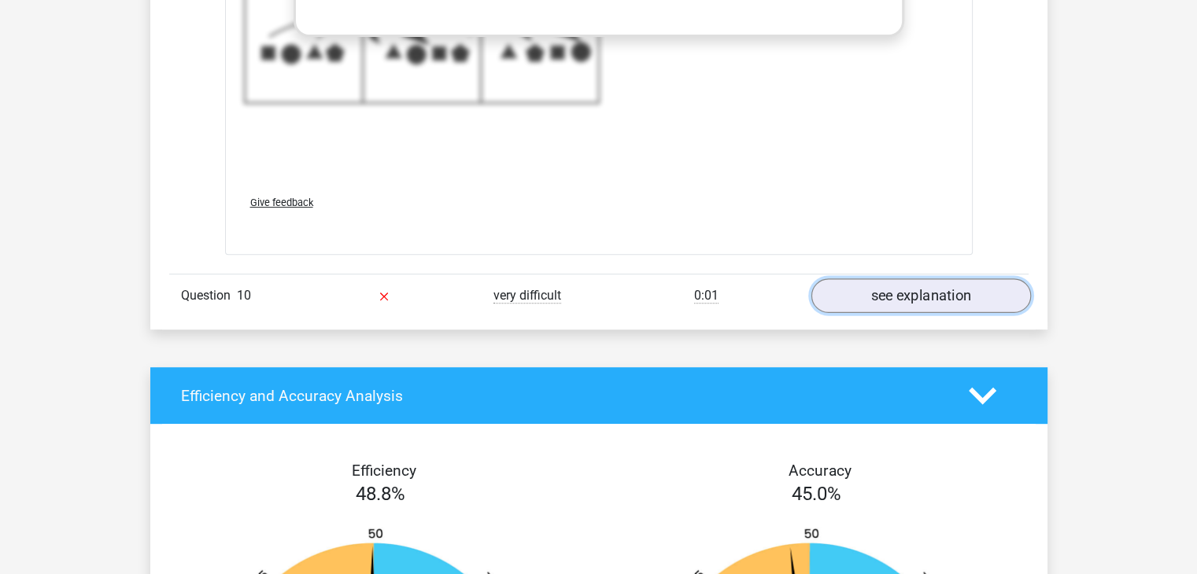
click at [887, 303] on link "see explanation" at bounding box center [919, 295] width 219 height 35
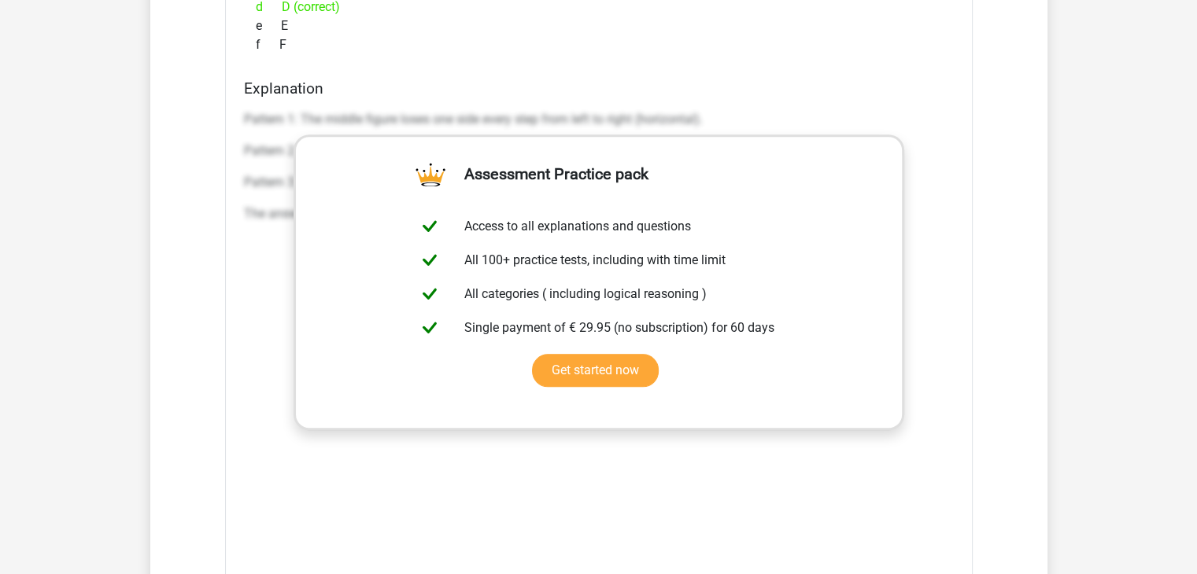
scroll to position [7267, 0]
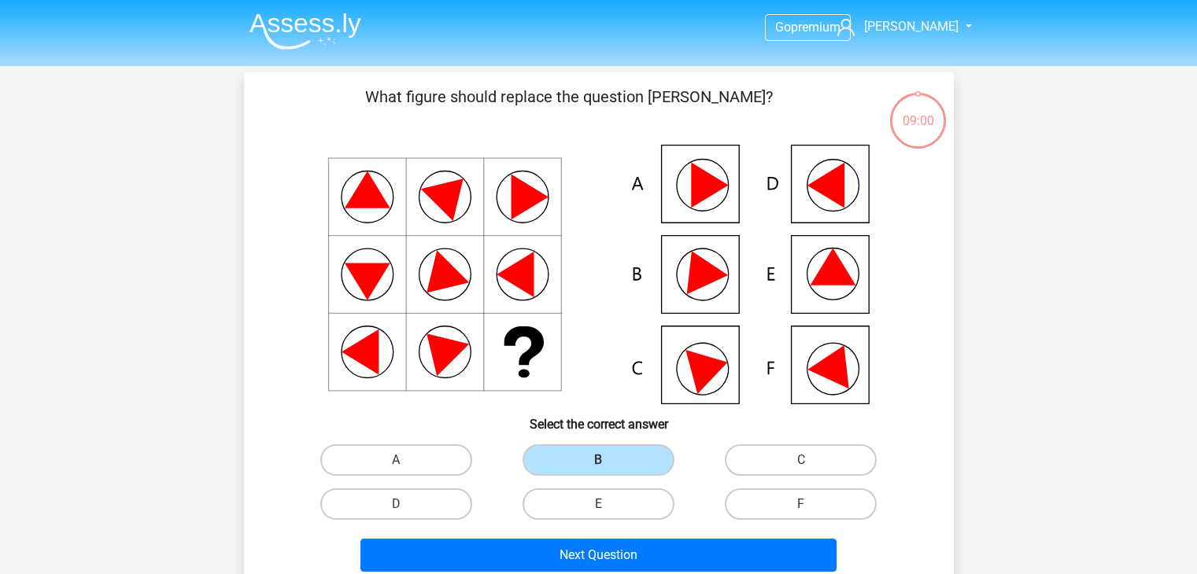
scroll to position [72, 0]
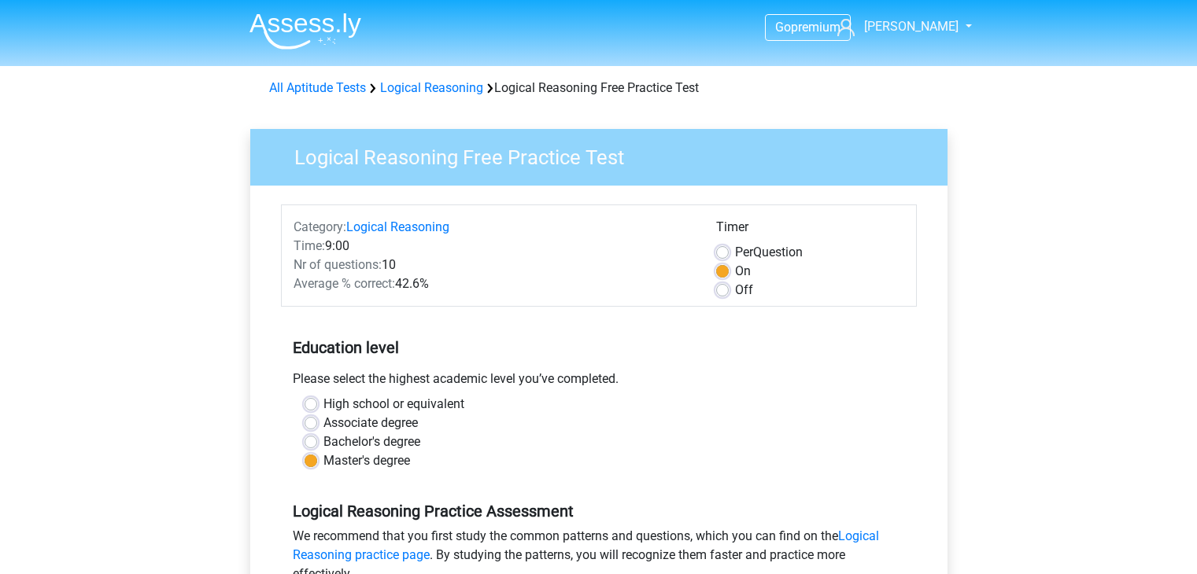
scroll to position [315, 0]
